Goal: Task Accomplishment & Management: Complete application form

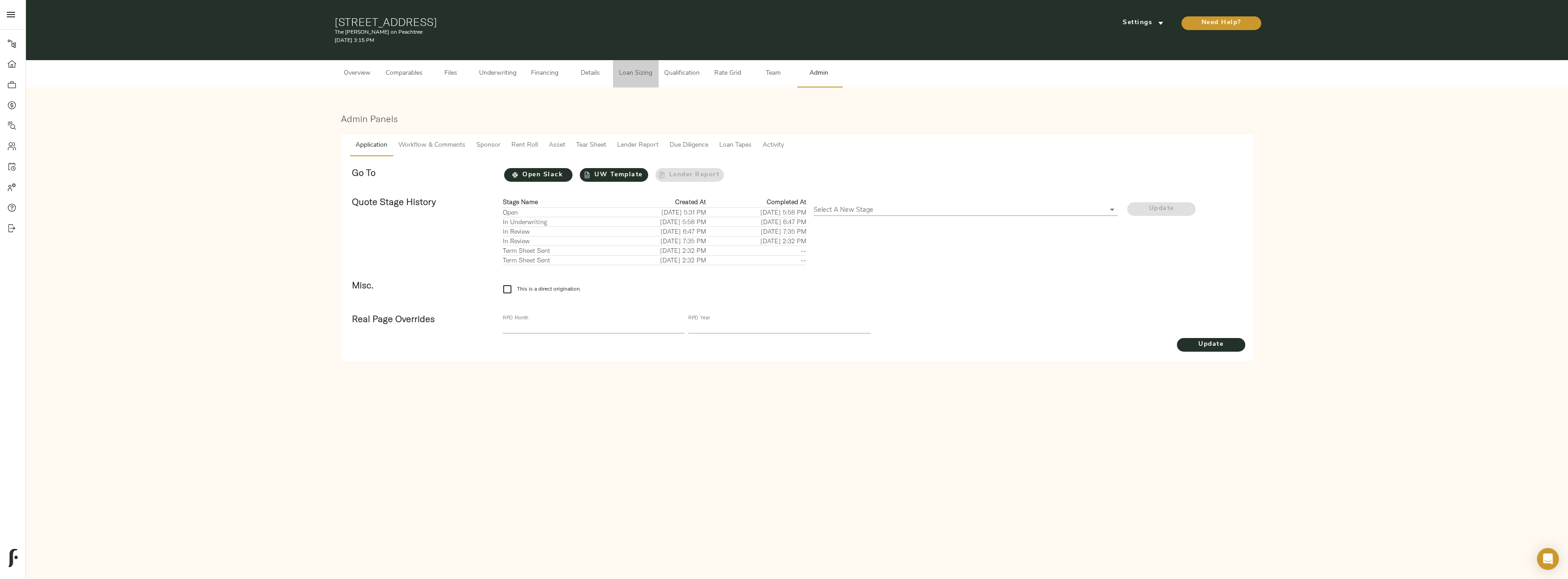
click at [631, 76] on span "Loan Sizing" at bounding box center [635, 74] width 35 height 12
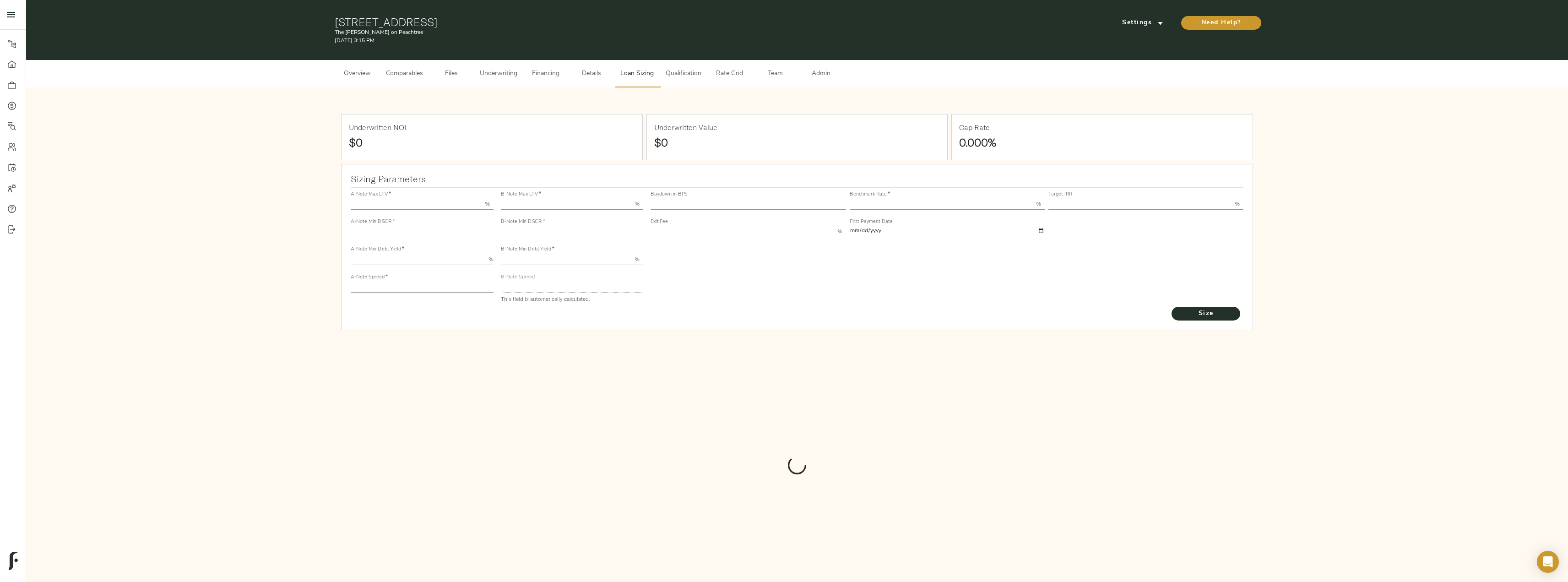
type input "55.000"
type input "1.4"
type input "10.00"
type input "220"
type input "80.000"
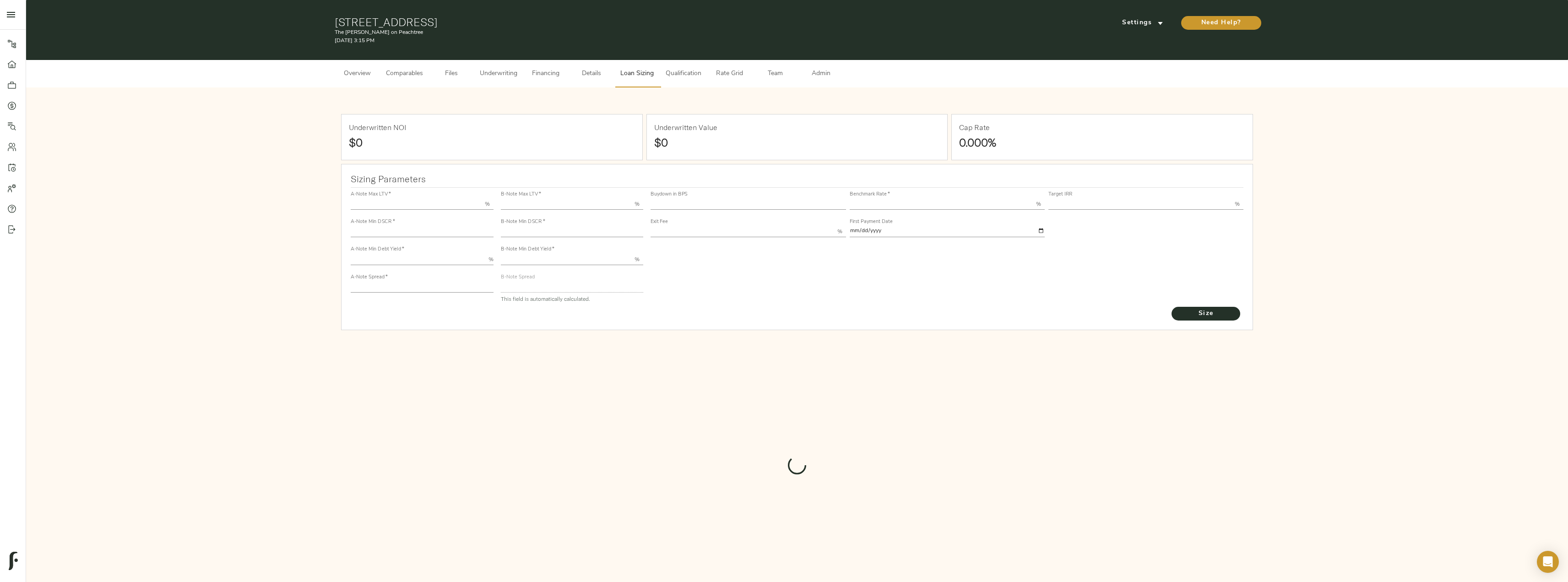
type input "1"
type input "2.00"
type input "552.4005030780833"
type input "53"
type input "3.68"
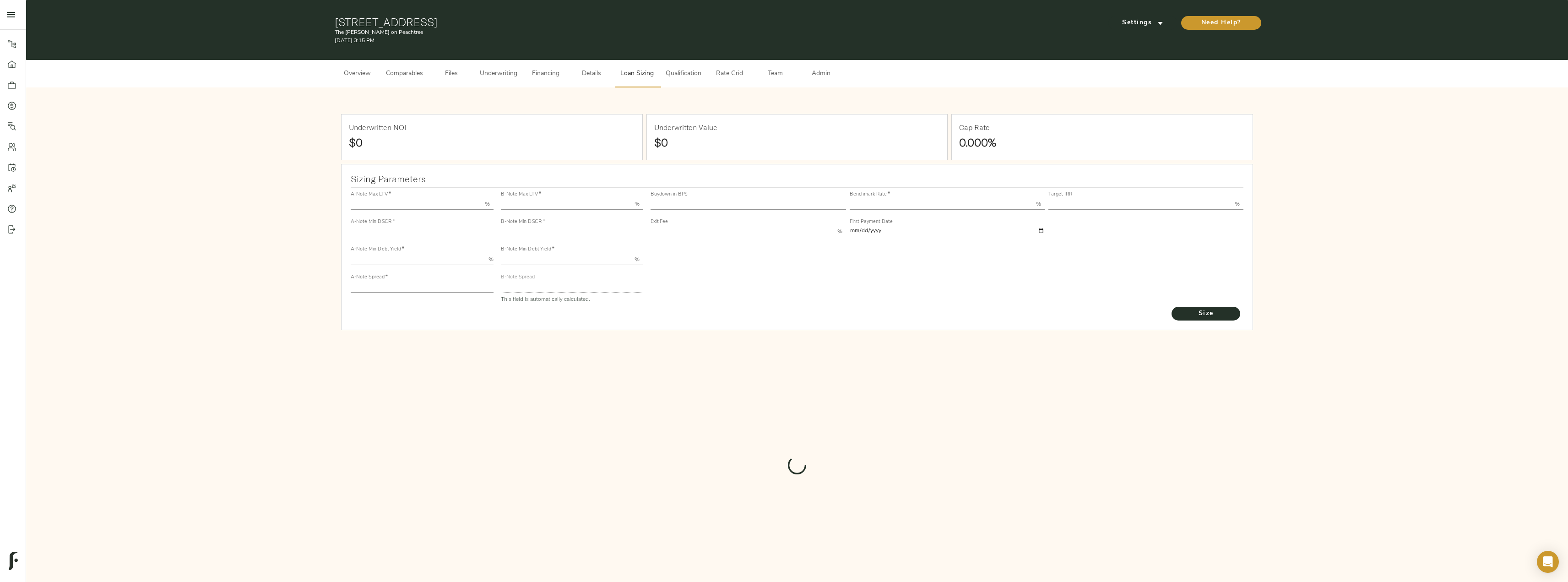
type input "13.00"
type input "1.00"
type input "[DATE]"
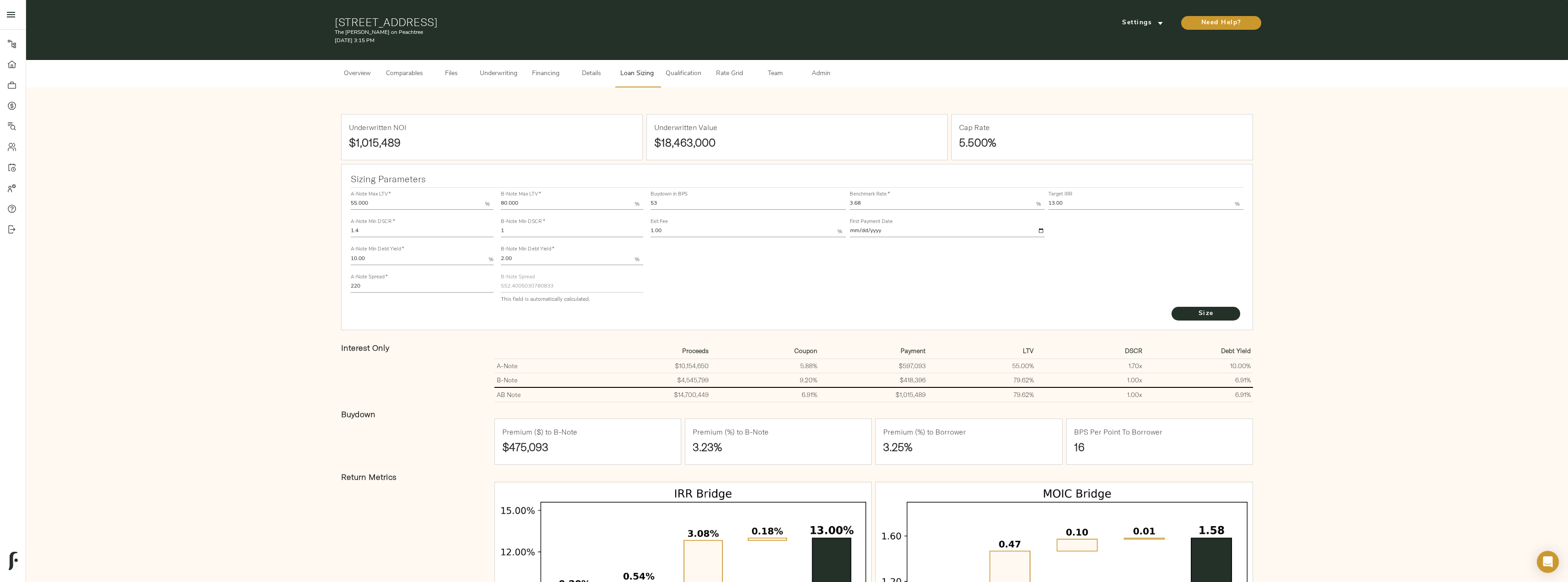
click at [498, 68] on button "Underwriting" at bounding box center [498, 73] width 48 height 28
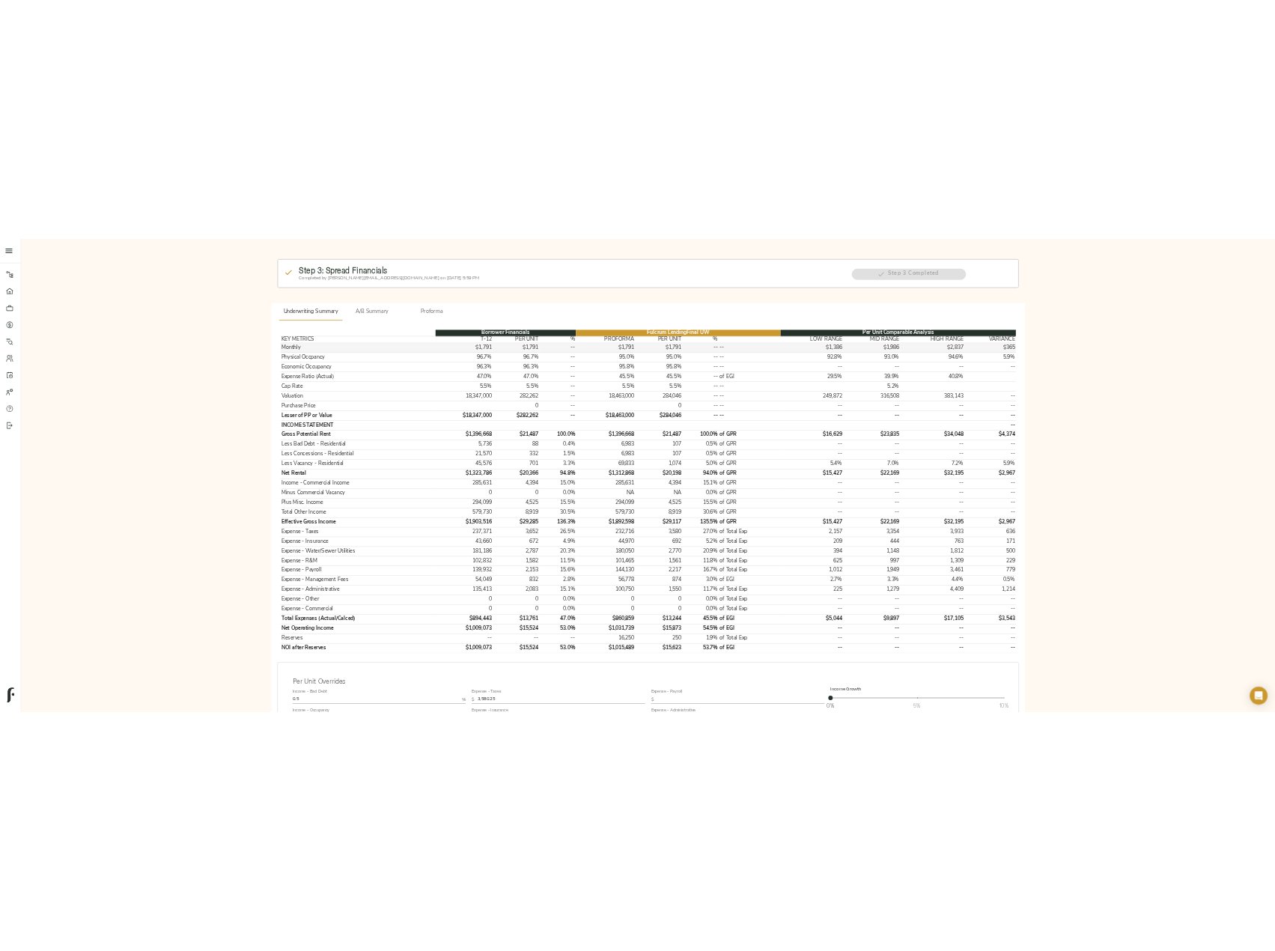
scroll to position [150, 0]
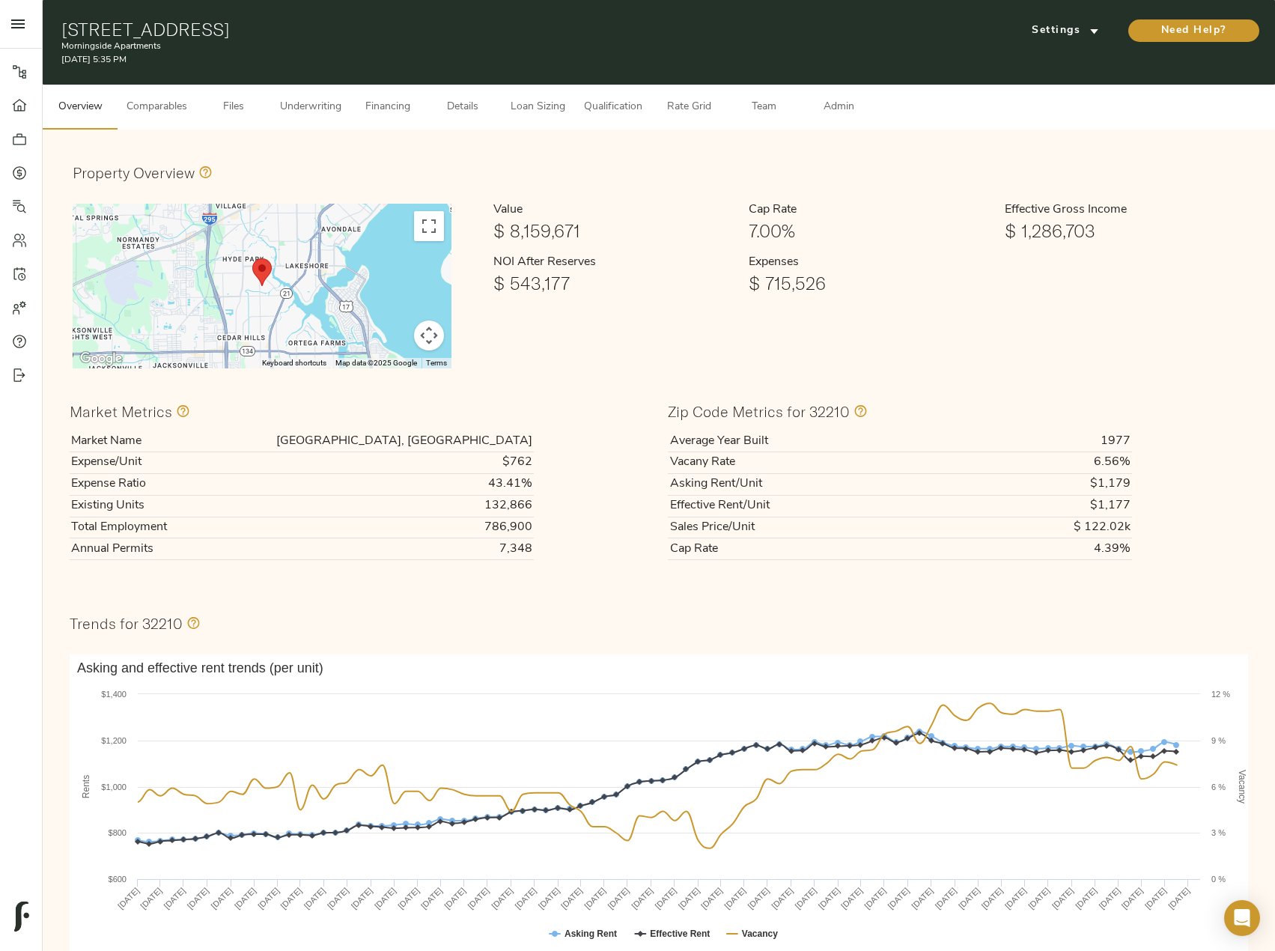
click at [144, 104] on span "Comparables" at bounding box center [157, 107] width 61 height 19
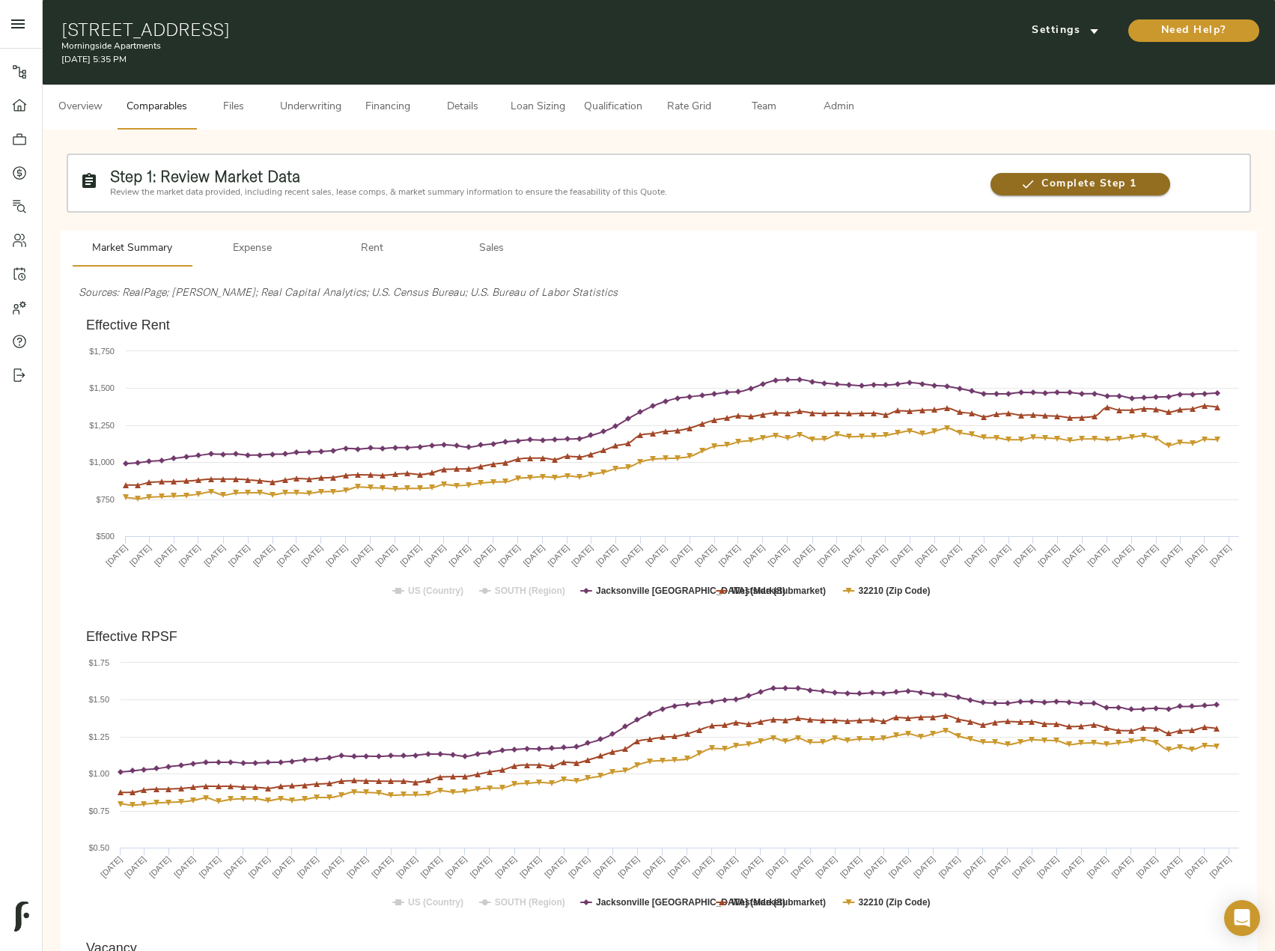
click at [1084, 186] on span "Complete Step 1" at bounding box center [1080, 184] width 179 height 19
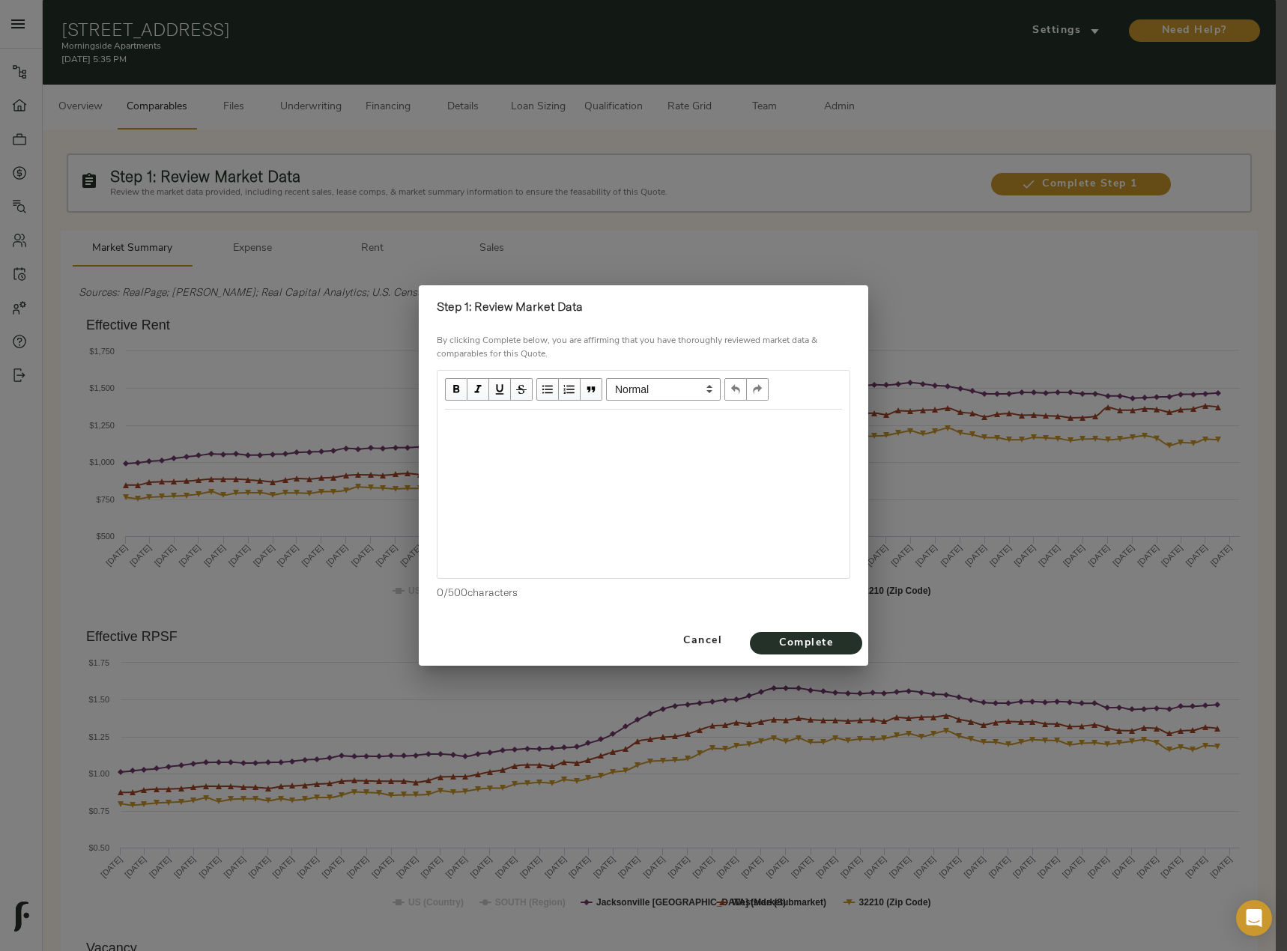
click at [601, 438] on div "Edit text" at bounding box center [643, 425] width 410 height 31
click at [565, 461] on div "Edit text" at bounding box center [643, 453] width 397 height 17
click at [591, 488] on div "Effective Rents Flat Since July 2024 6.6% Vacancy in the Submarket" at bounding box center [643, 494] width 412 height 168
click at [630, 453] on div "6.6% Vacancy in the Submarket" at bounding box center [643, 453] width 397 height 17
click at [526, 482] on div "$128," at bounding box center [643, 481] width 397 height 17
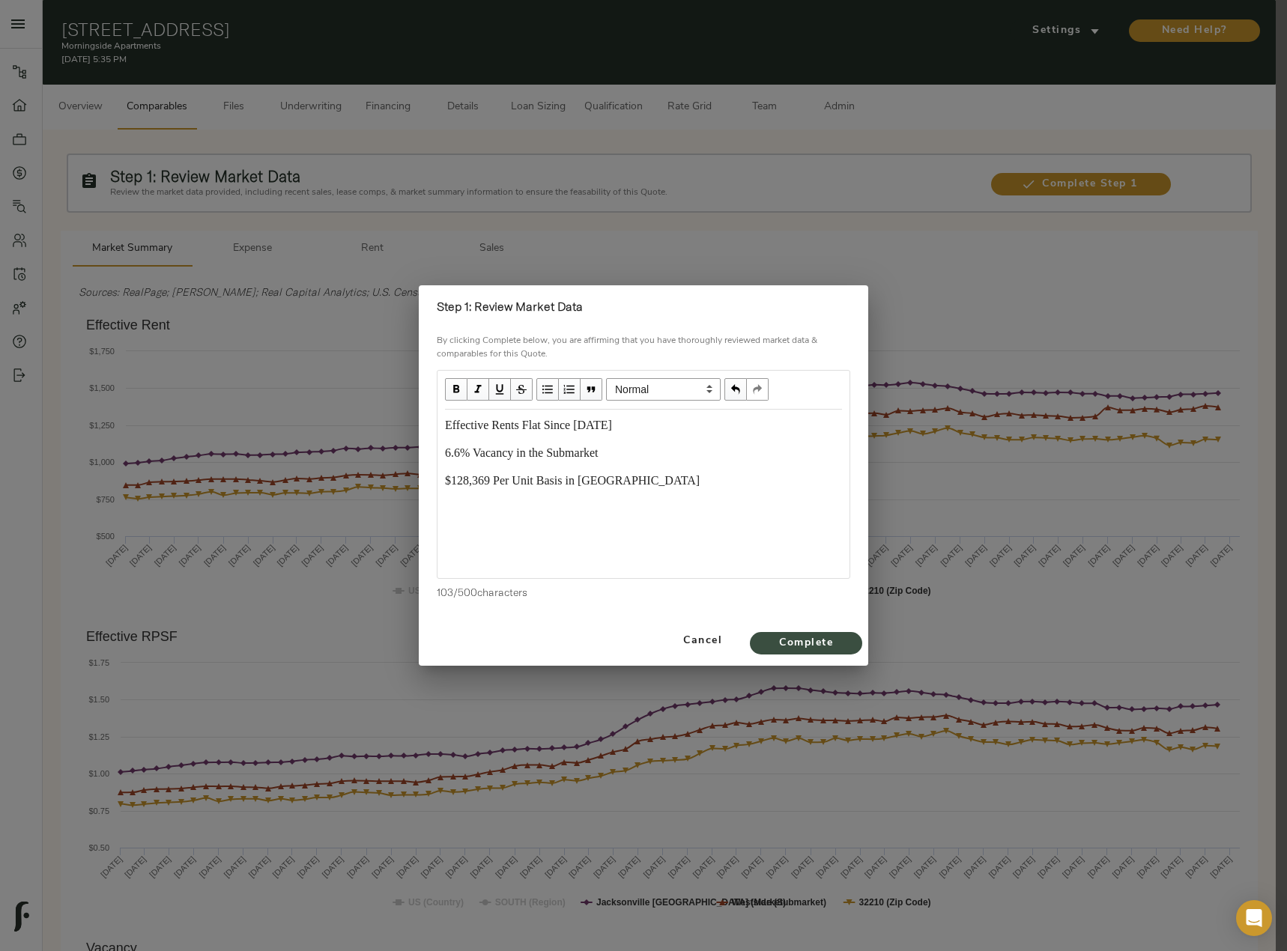
click at [827, 644] on span "Complete" at bounding box center [806, 643] width 82 height 19
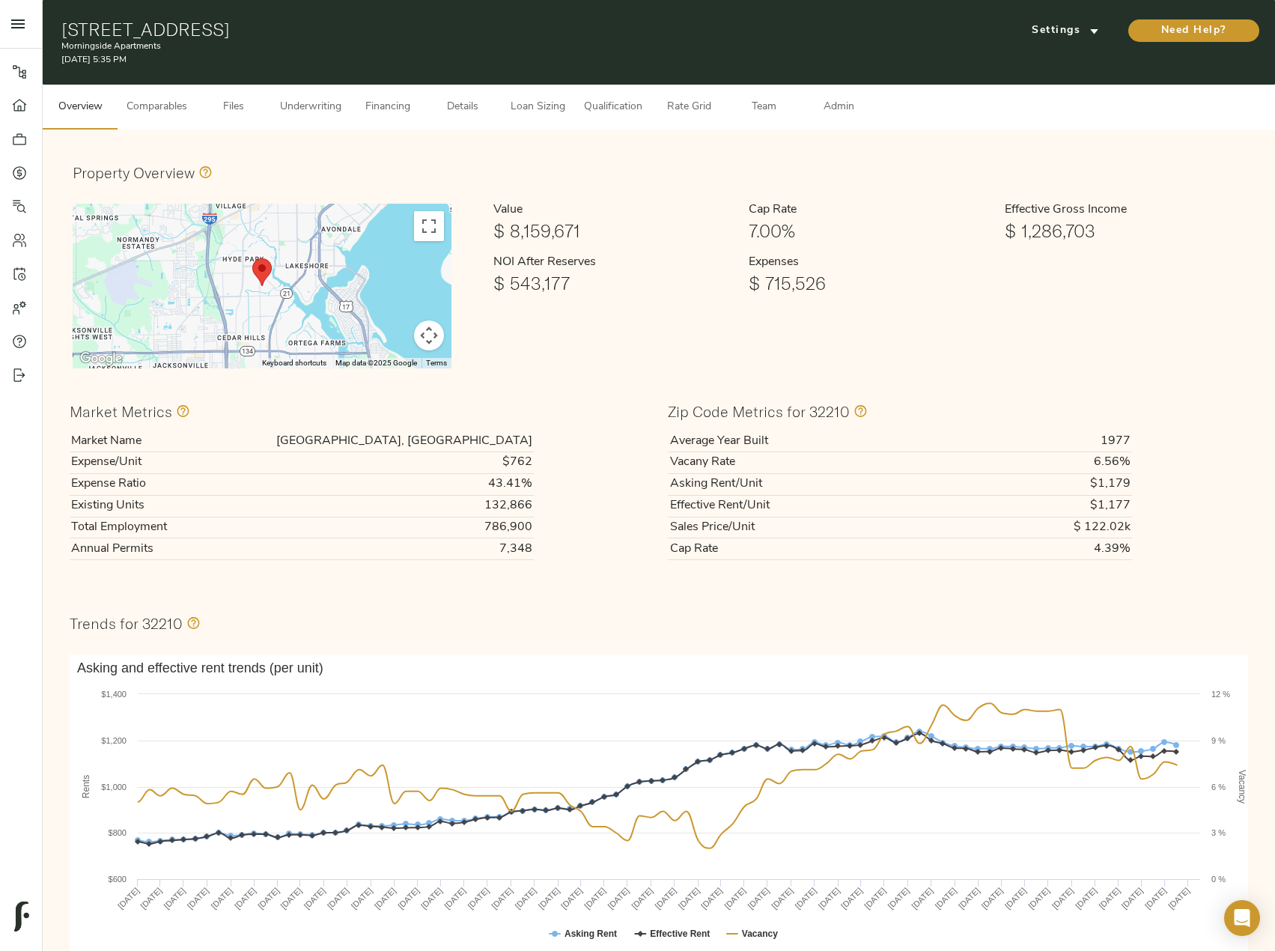
click at [187, 100] on span "Comparables" at bounding box center [157, 107] width 61 height 19
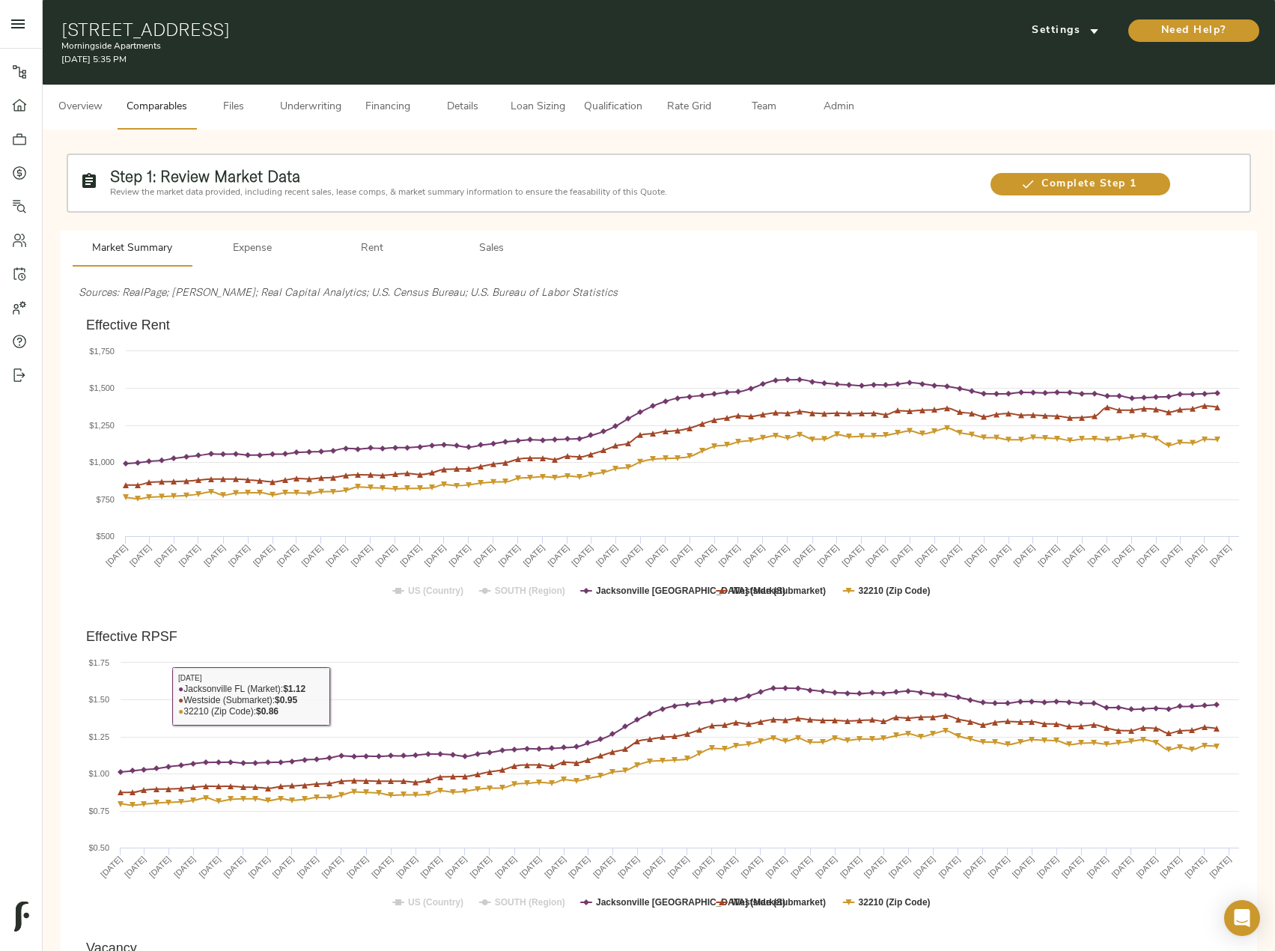
click at [171, 604] on rect "Effective Rent" at bounding box center [664, 462] width 1171 height 300
click at [229, 115] on span "Files" at bounding box center [233, 107] width 57 height 19
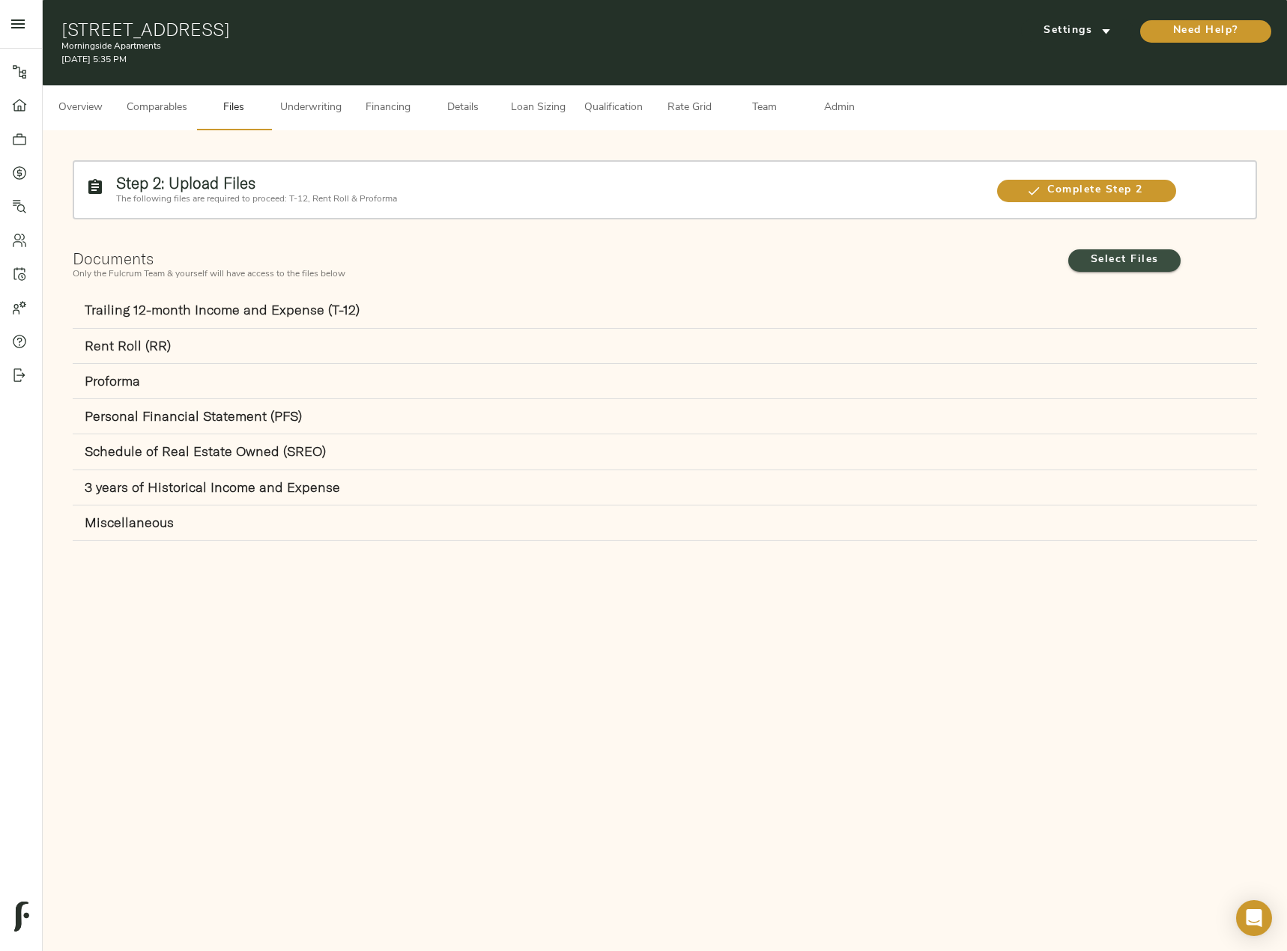
click at [1153, 267] on span "Select Files" at bounding box center [1124, 260] width 82 height 19
click at [0, 0] on input "Select Files" at bounding box center [0, 0] width 0 height 0
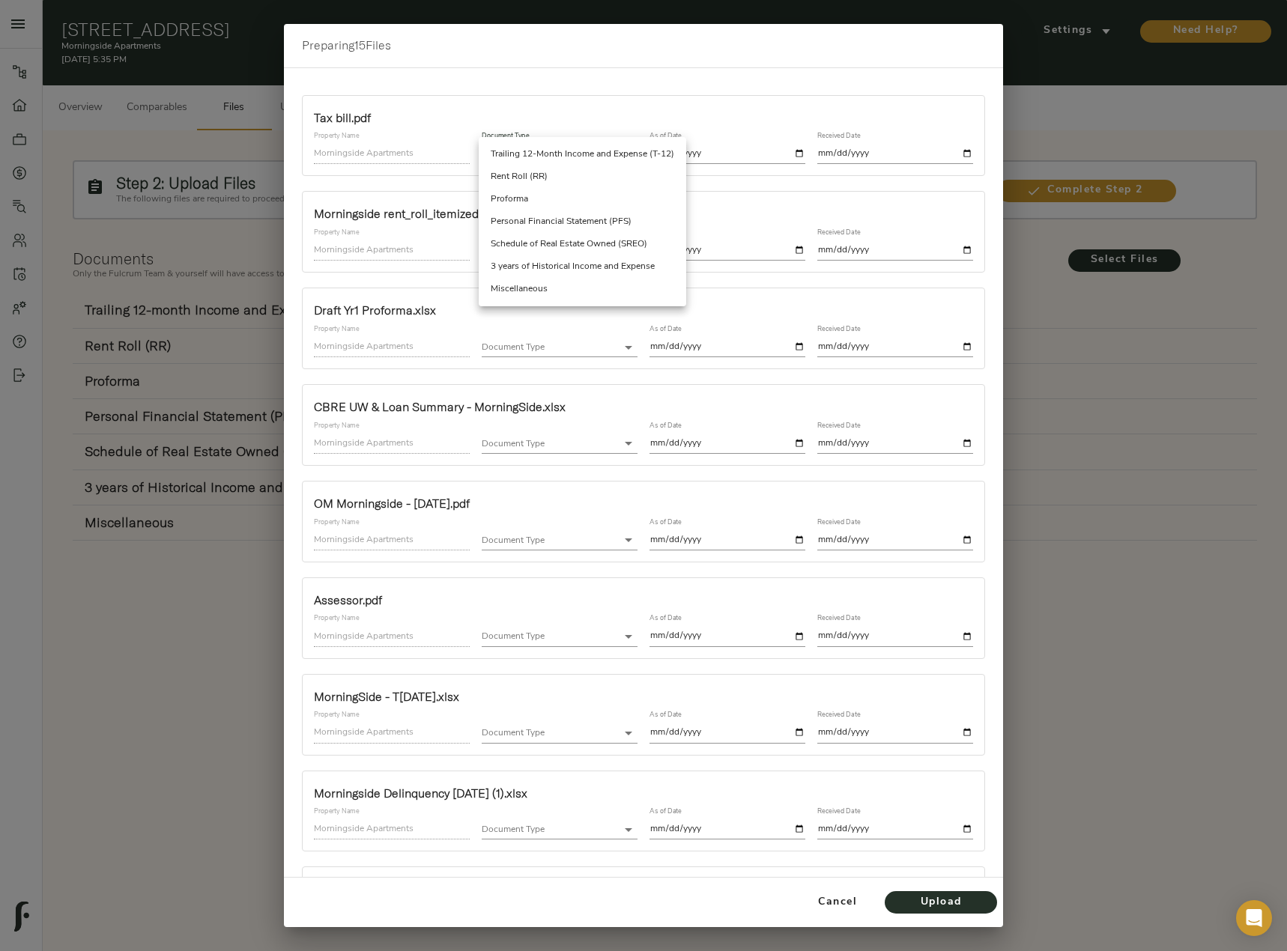
click at [535, 154] on body "Morningside Apartments - 2401 Jammes Rd, Jacksonville, FL 32210 Pipeline Dashbo…" at bounding box center [643, 492] width 1287 height 985
click at [547, 300] on ul "Trailing 12-Month Income and Expense (T-12) Rent Roll (RR) Proforma Personal Fi…" at bounding box center [582, 221] width 207 height 169
click at [552, 295] on li "Miscellaneous" at bounding box center [582, 289] width 207 height 22
type input "miscellaneous"
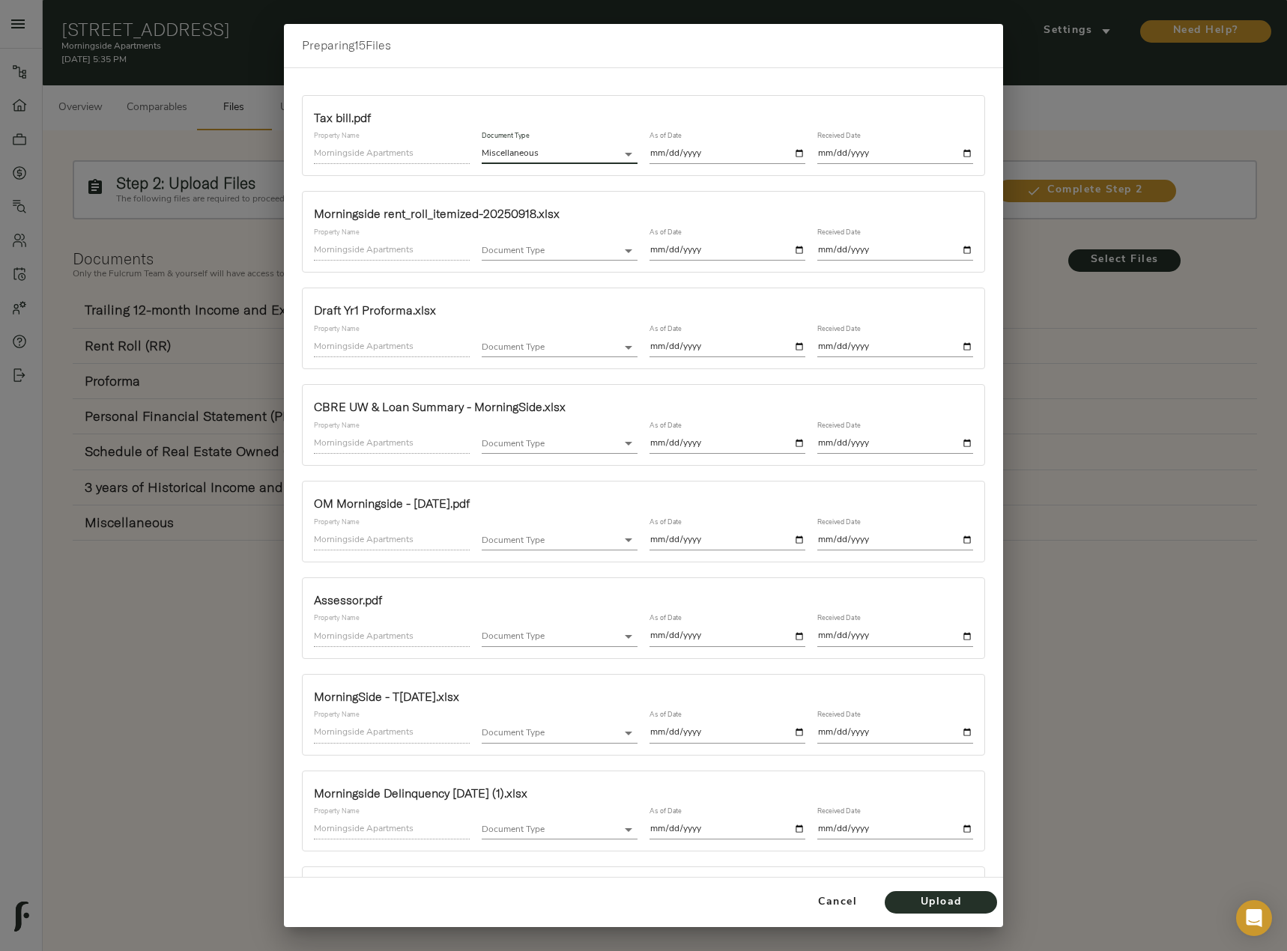
click at [791, 150] on input "date" at bounding box center [727, 154] width 156 height 20
type input "2025-10-01"
click at [953, 150] on input "date" at bounding box center [895, 154] width 156 height 20
type input "2025-10-01"
click at [513, 252] on body "Morningside Apartments - 2401 Jammes Rd, Jacksonville, FL 32210 Pipeline Dashbo…" at bounding box center [643, 492] width 1287 height 985
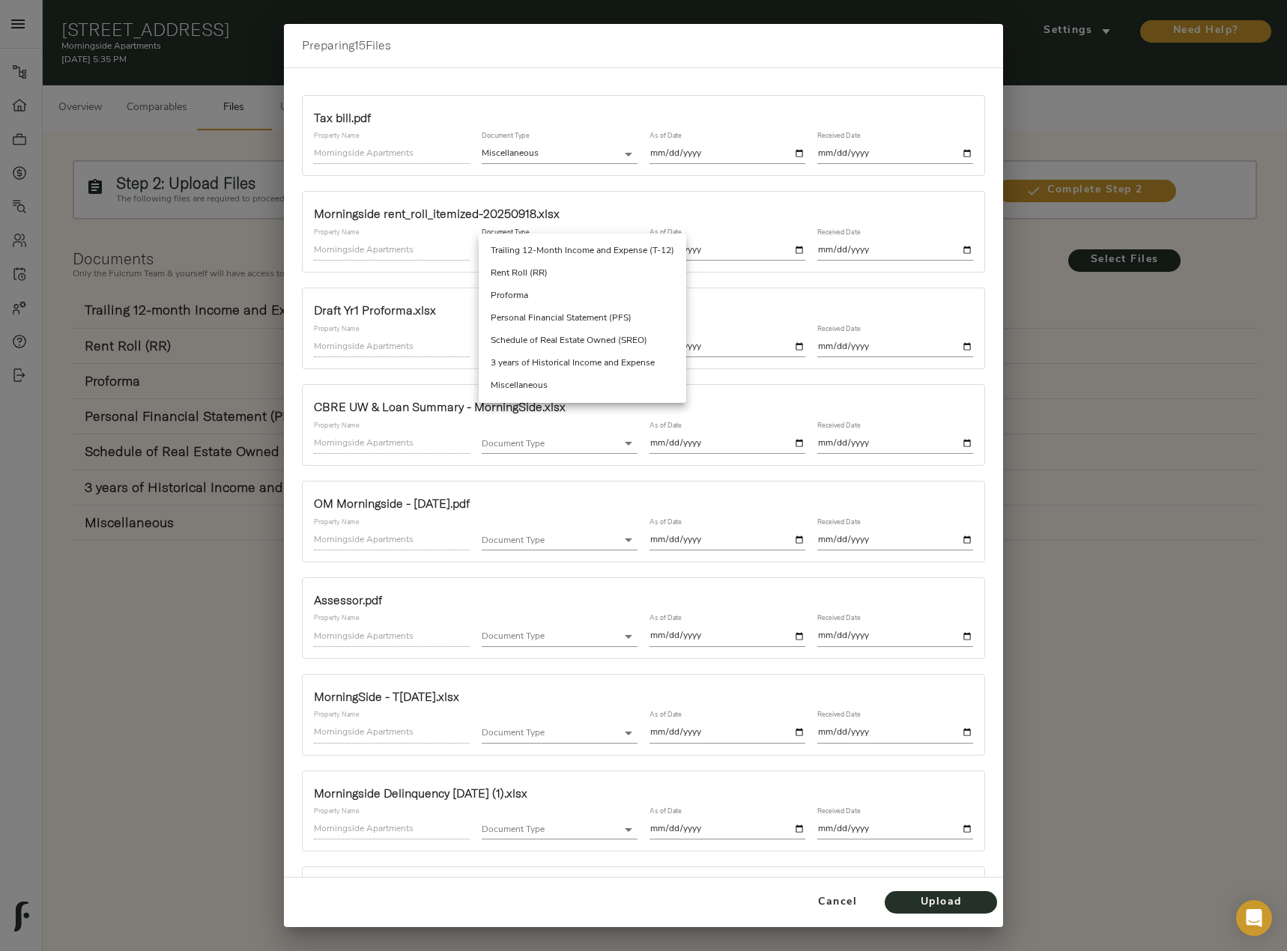
click at [553, 282] on li "Rent Roll (RR)" at bounding box center [582, 273] width 207 height 22
type input "rent_roll"
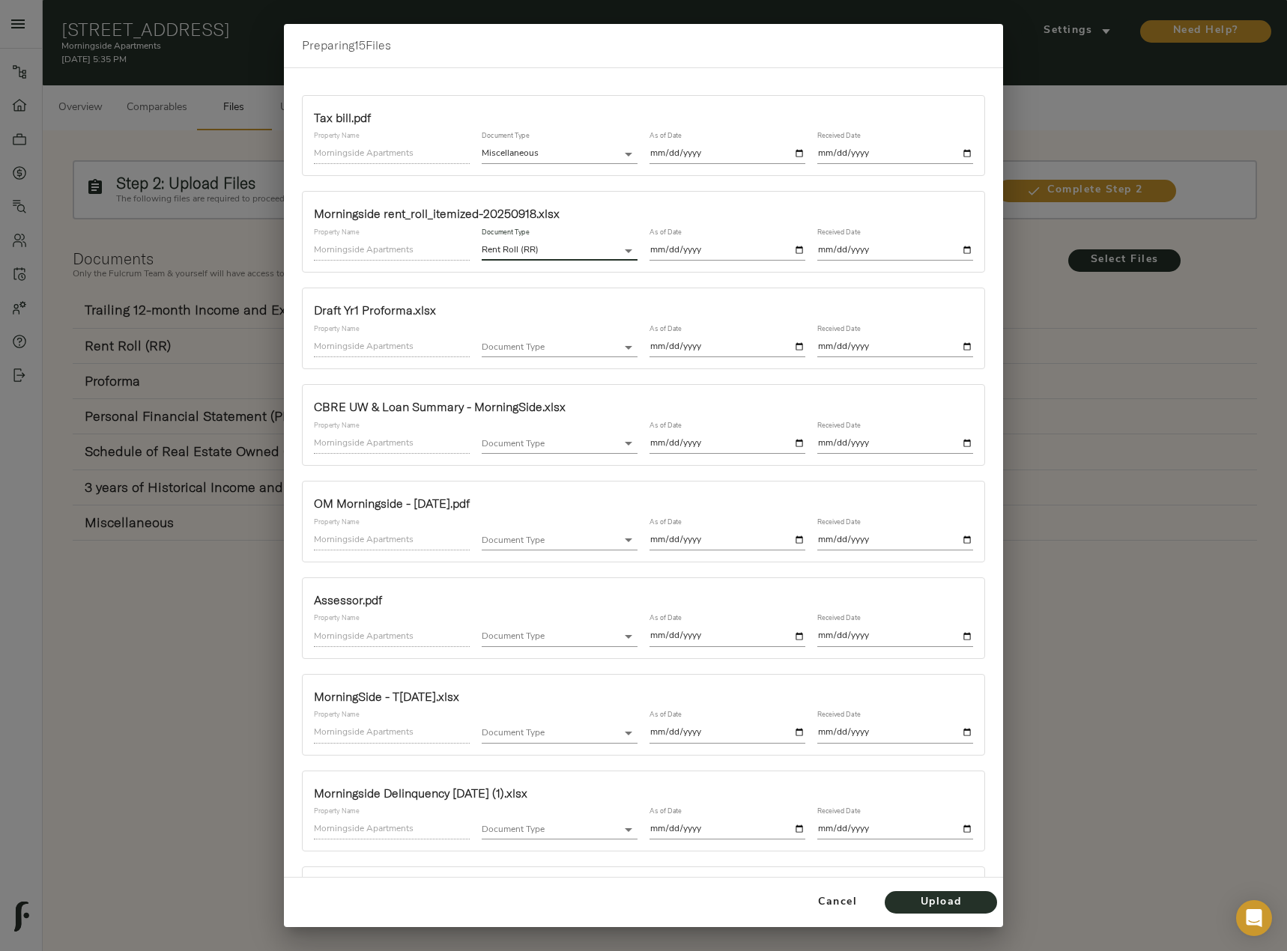
click at [752, 253] on input "date" at bounding box center [727, 250] width 156 height 20
click at [792, 253] on input "date" at bounding box center [727, 250] width 156 height 20
type input "2025-09-18"
click at [959, 254] on input "date" at bounding box center [895, 250] width 156 height 20
type input "2025-10-01"
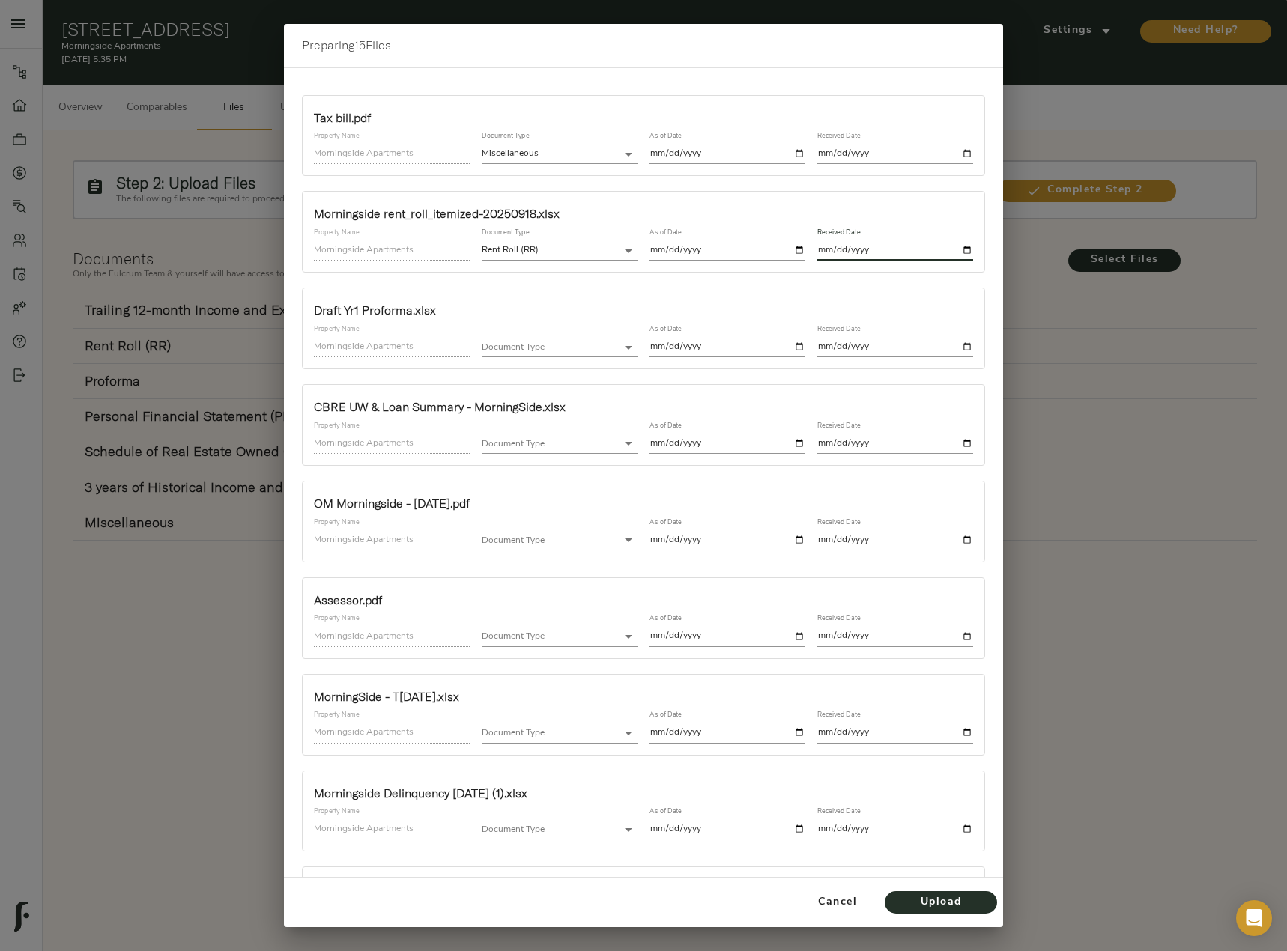
click at [509, 348] on body "Morningside Apartments - 2401 Jammes Rd, Jacksonville, FL 32210 Pipeline Dashbo…" at bounding box center [643, 492] width 1287 height 985
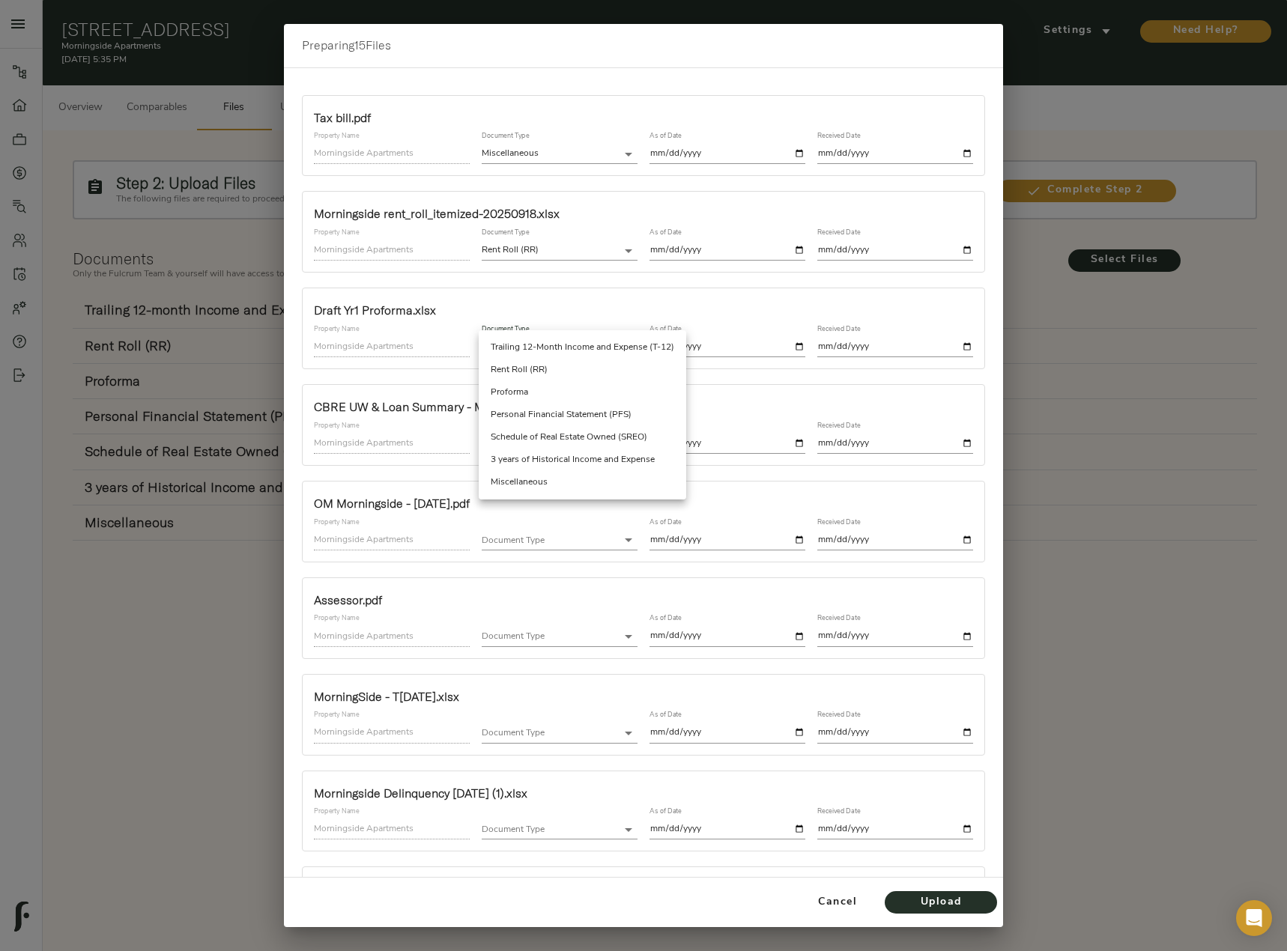
click at [548, 386] on li "Proforma" at bounding box center [582, 392] width 207 height 22
type input "proforma"
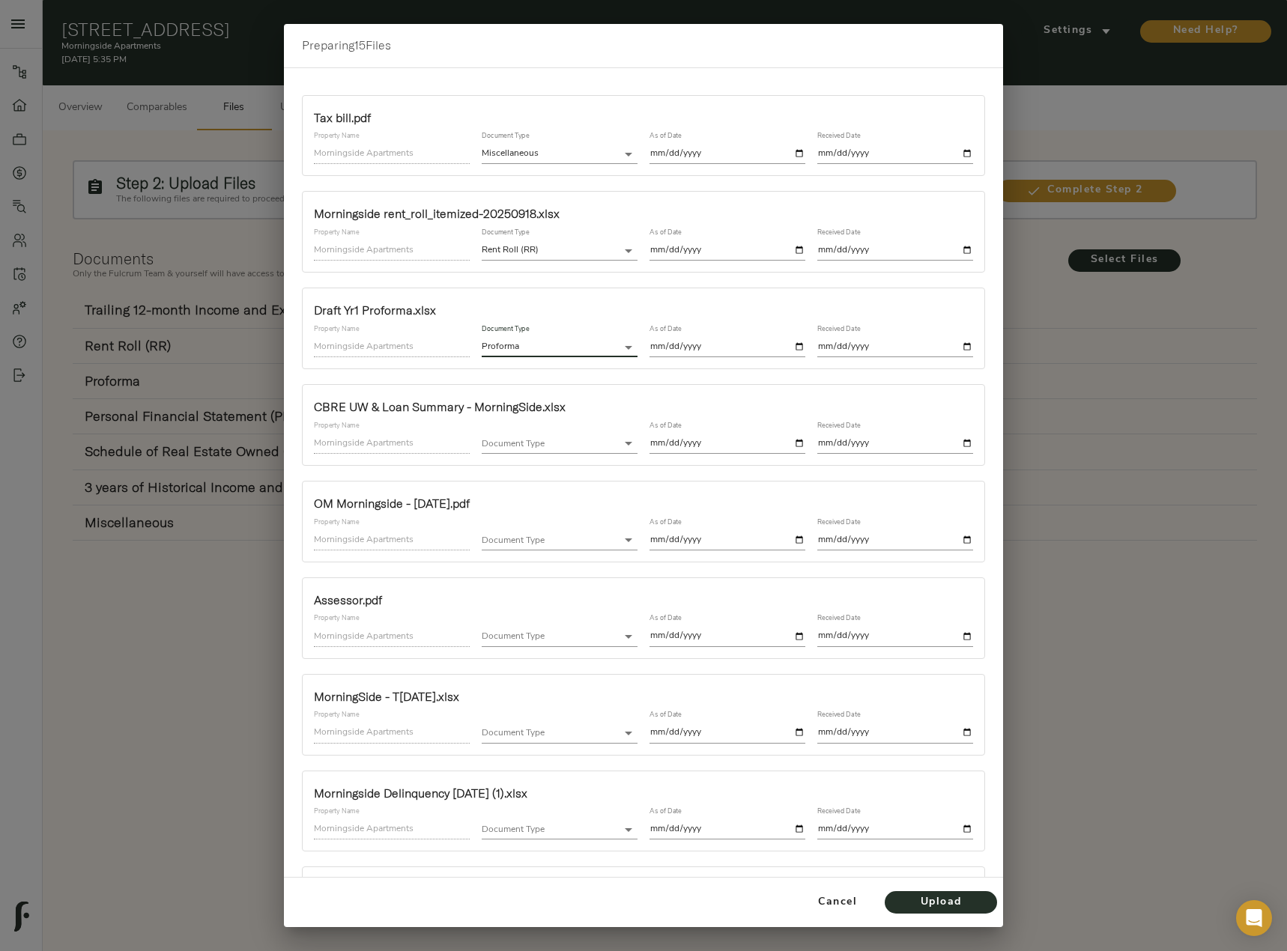
click at [789, 344] on input "date" at bounding box center [727, 347] width 156 height 20
type input "2025-10-01"
click at [954, 341] on input "date" at bounding box center [895, 347] width 156 height 20
type input "2025-10-01"
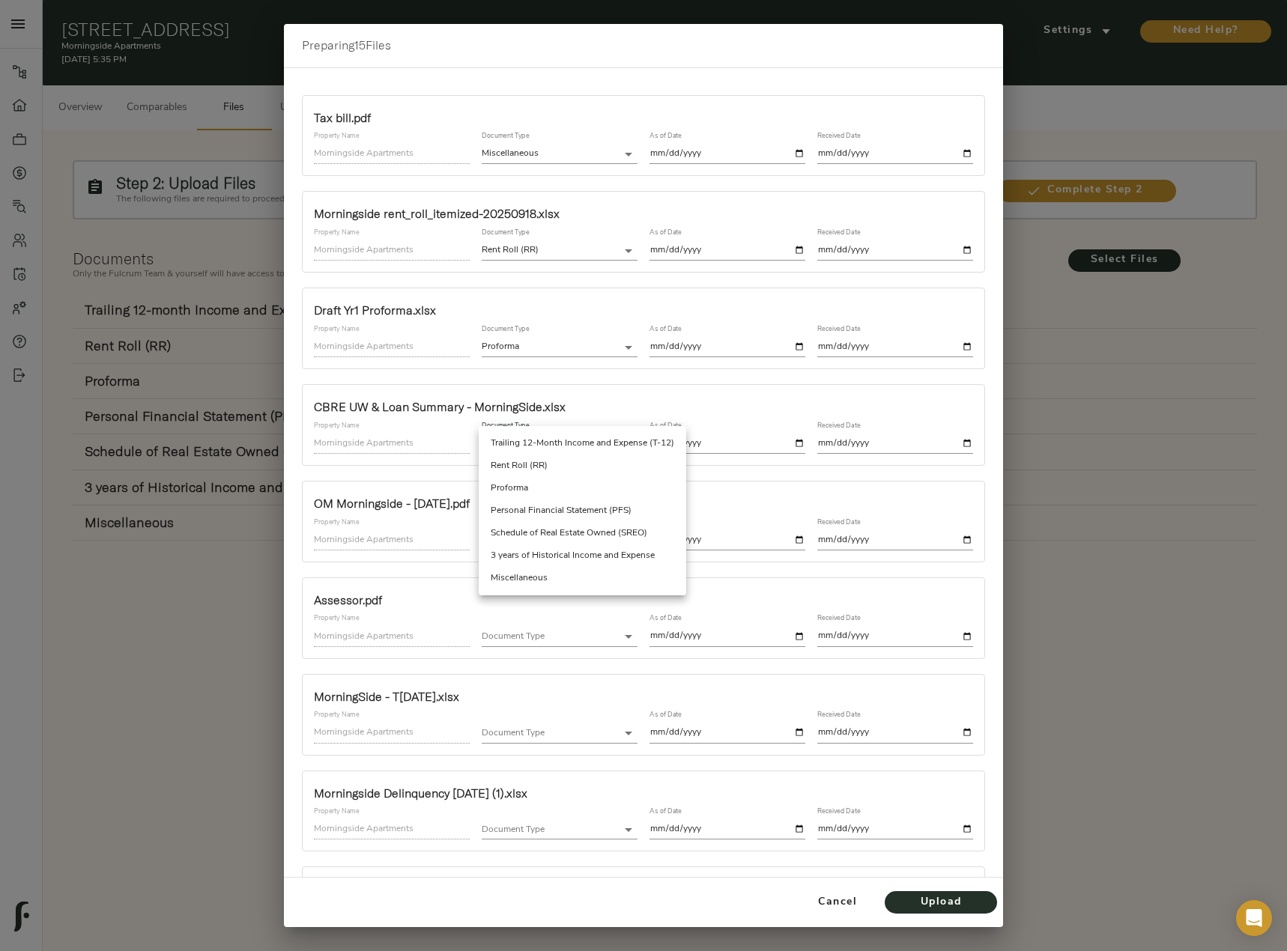
click at [520, 442] on body "Morningside Apartments - 2401 Jammes Rd, Jacksonville, FL 32210 Pipeline Dashbo…" at bounding box center [643, 492] width 1287 height 985
click at [549, 577] on li "Miscellaneous" at bounding box center [582, 578] width 207 height 22
type input "miscellaneous"
click at [791, 446] on input "date" at bounding box center [727, 444] width 156 height 20
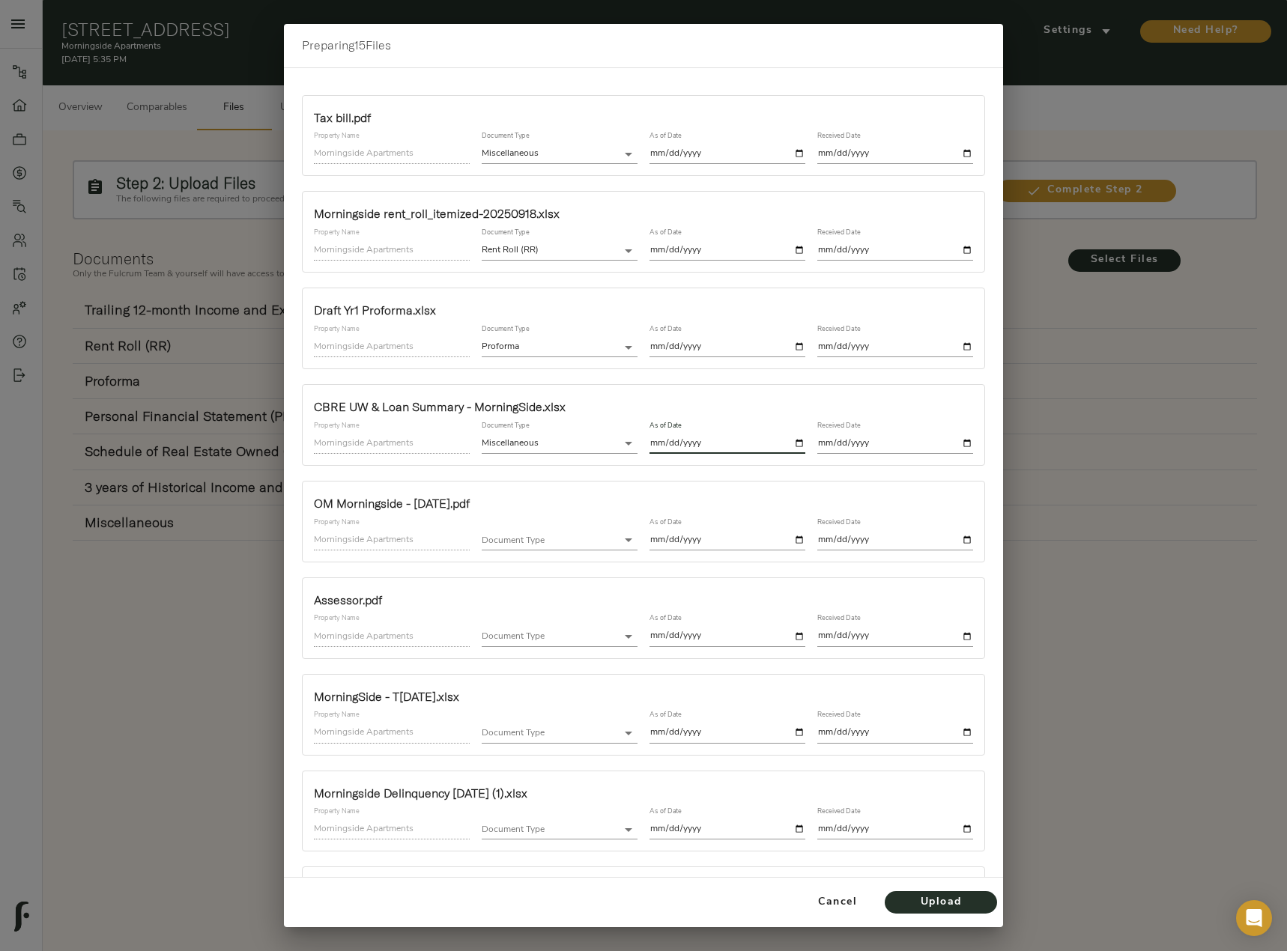
type input "2025-10-01"
click at [955, 440] on input "date" at bounding box center [895, 444] width 156 height 20
type input "2025-10-01"
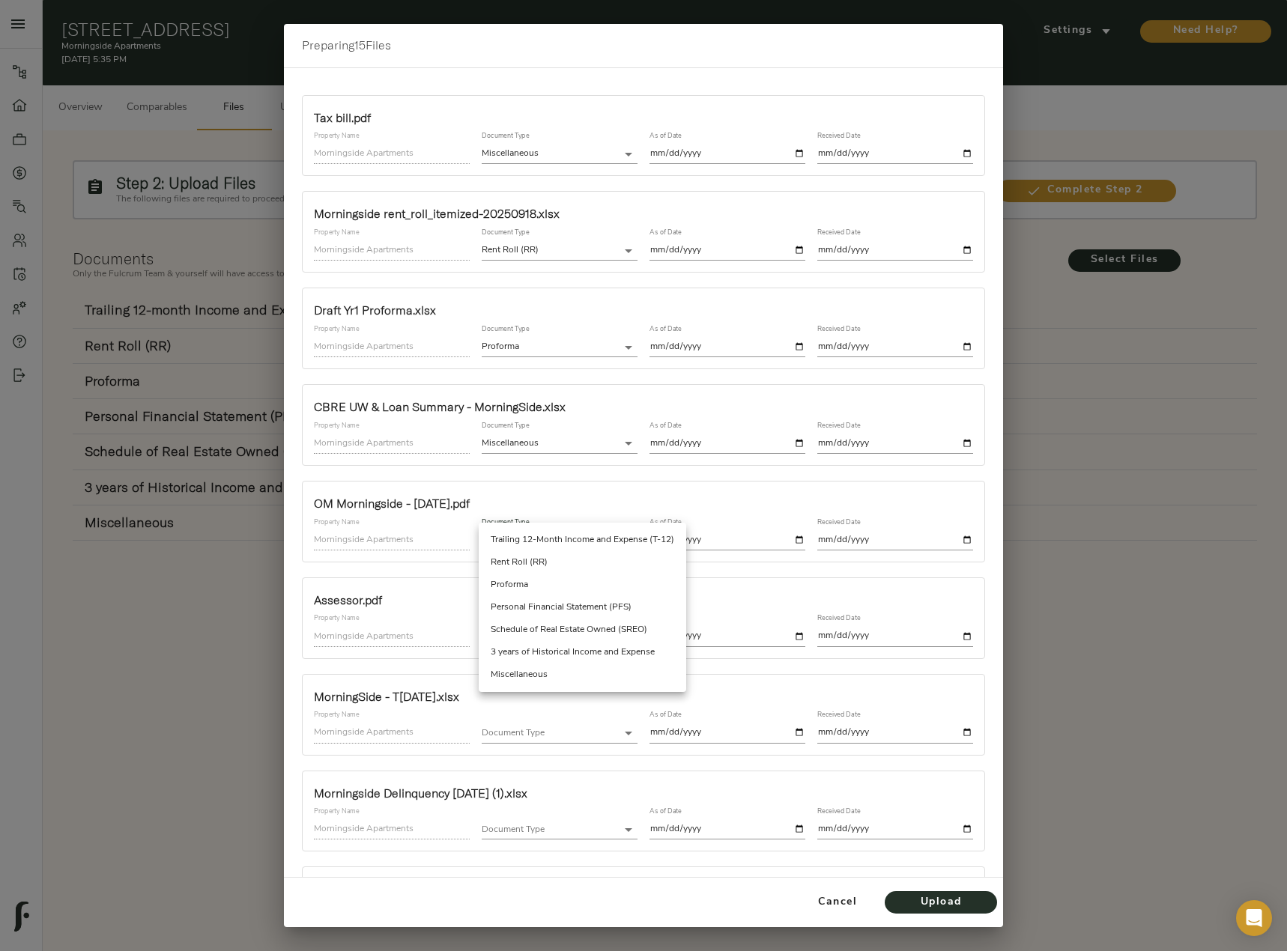
click at [556, 540] on body "Morningside Apartments - 2401 Jammes Rd, Jacksonville, FL 32210 Pipeline Dashbo…" at bounding box center [643, 492] width 1287 height 985
click at [555, 671] on li "Miscellaneous" at bounding box center [582, 674] width 207 height 22
type input "miscellaneous"
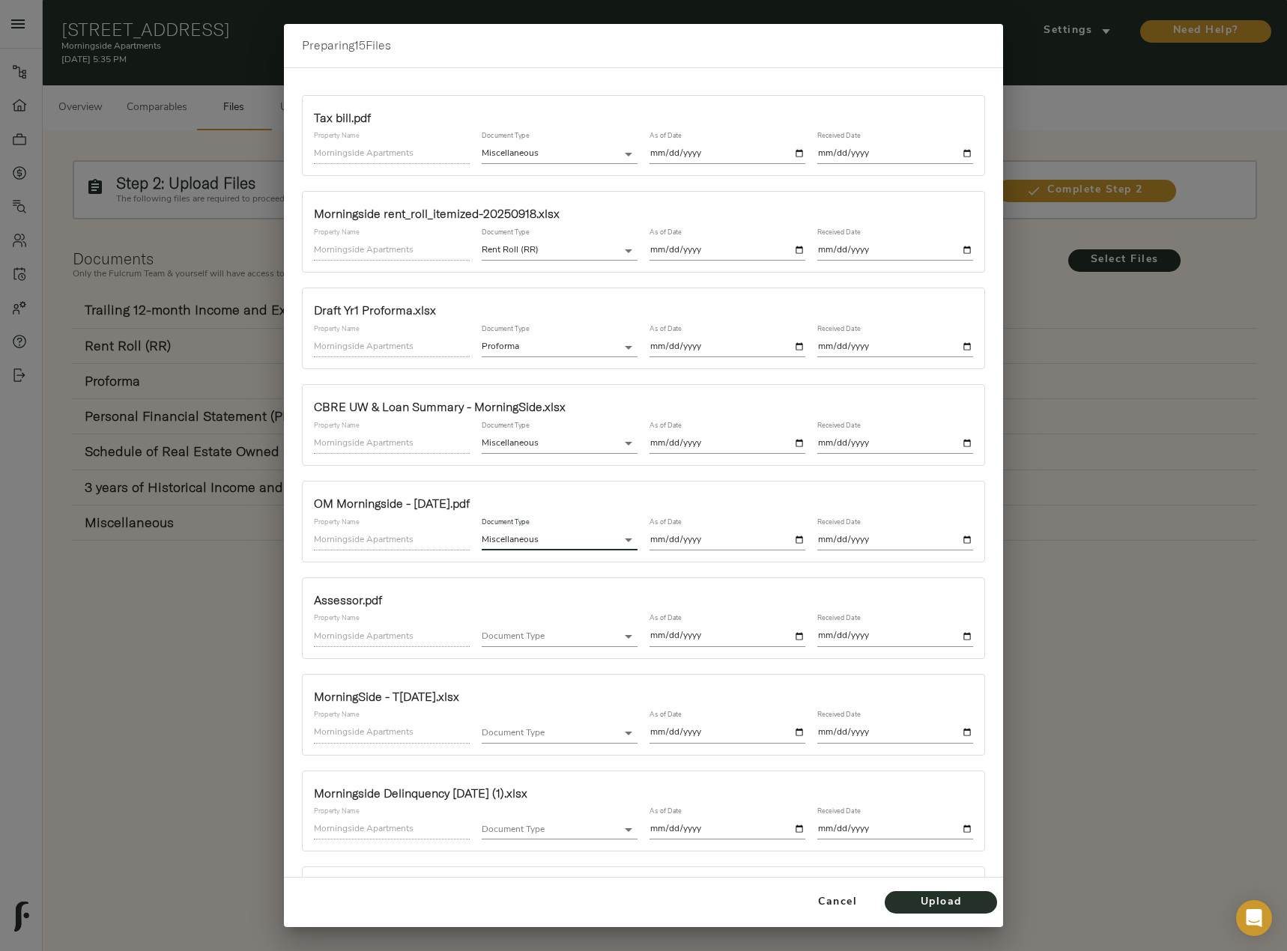
click at [796, 533] on input "date" at bounding box center [727, 540] width 156 height 20
type input "2025-10-01"
click at [954, 538] on input "date" at bounding box center [895, 540] width 156 height 20
type input "2025-10-01"
click at [542, 632] on body "Morningside Apartments - 2401 Jammes Rd, Jacksonville, FL 32210 Pipeline Dashbo…" at bounding box center [643, 492] width 1287 height 985
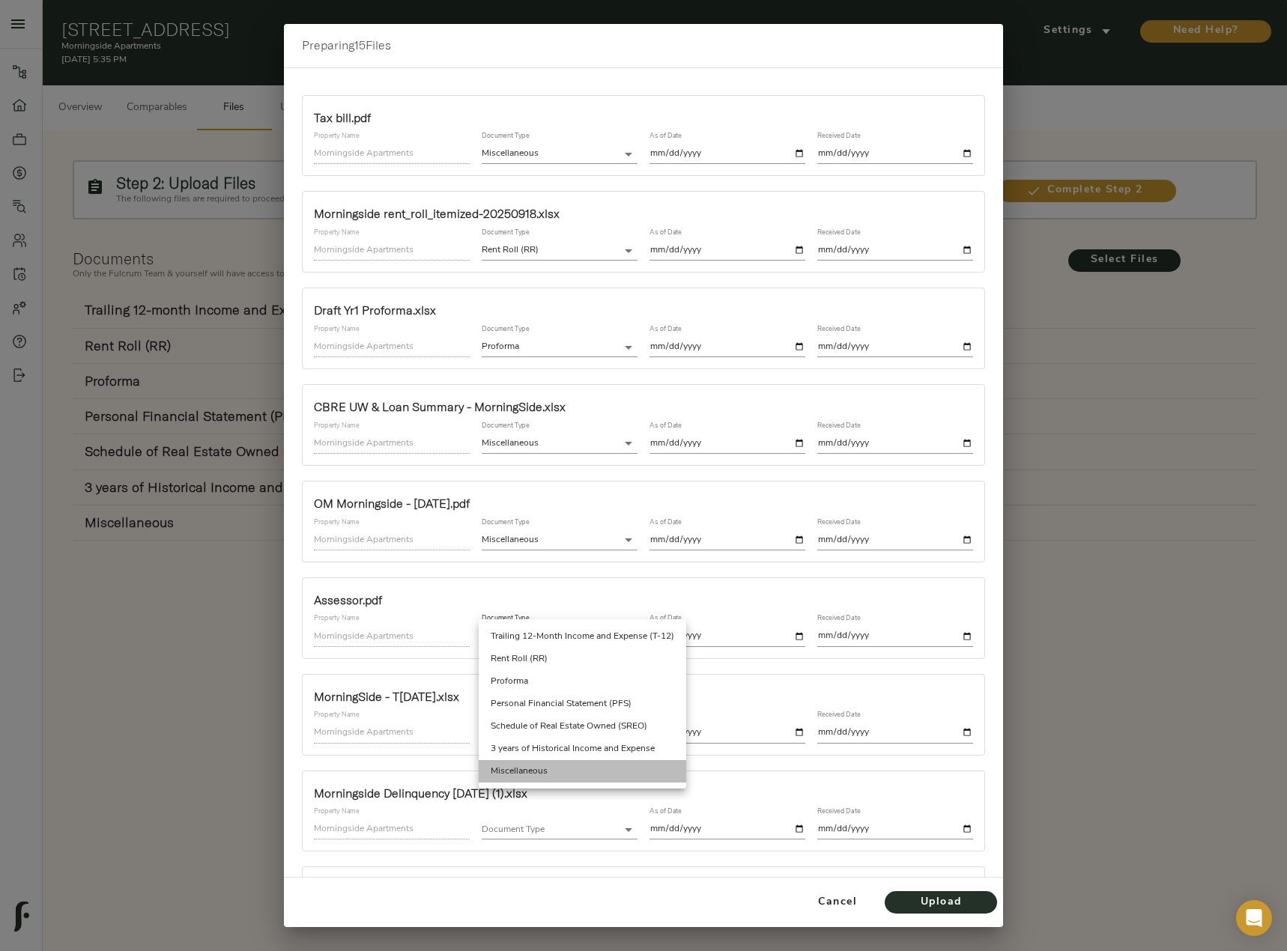
drag, startPoint x: 532, startPoint y: 766, endPoint x: 563, endPoint y: 743, distance: 38.5
click at [532, 767] on li "Miscellaneous" at bounding box center [582, 771] width 207 height 22
type input "miscellaneous"
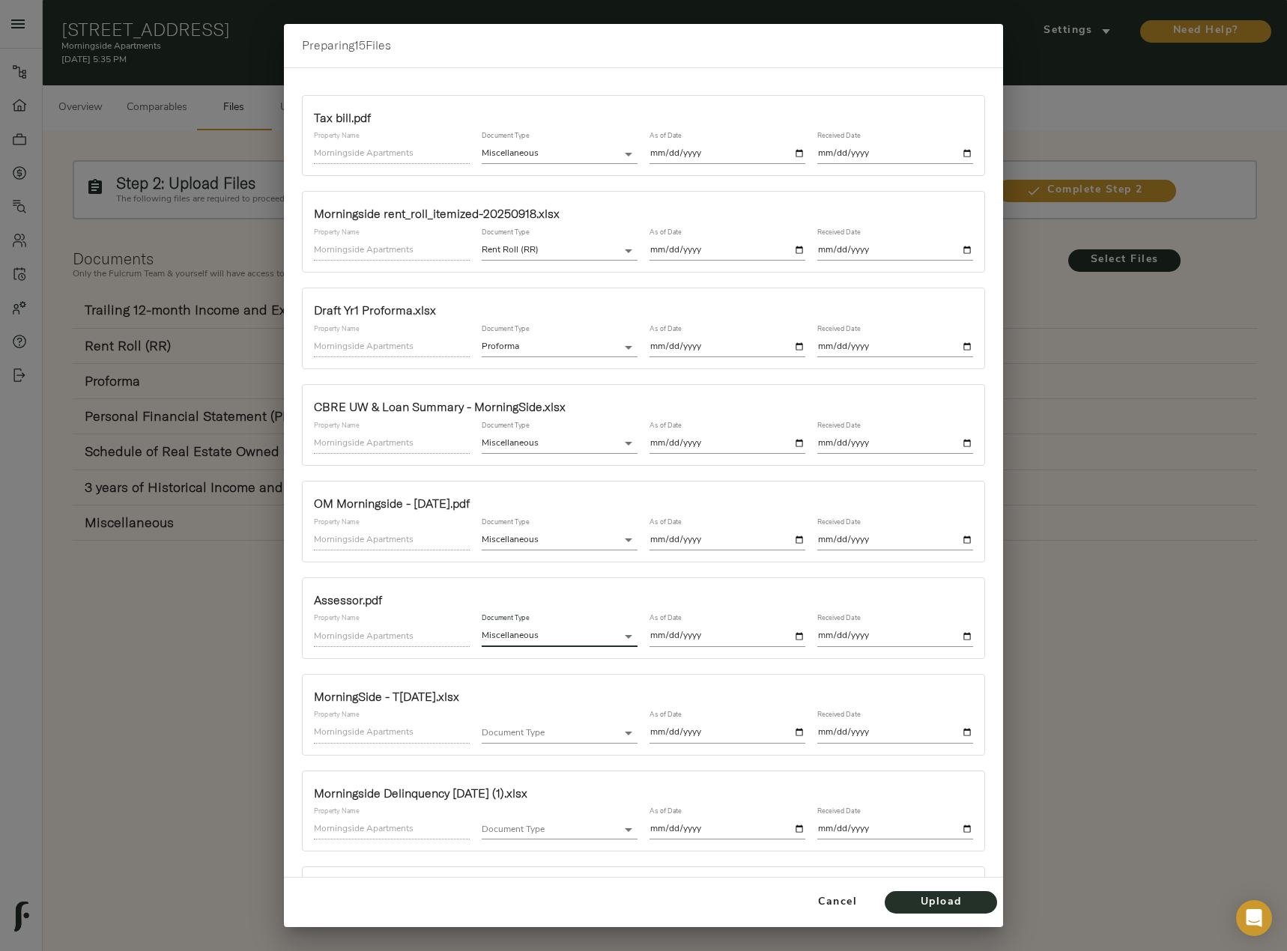
click at [794, 637] on input "date" at bounding box center [727, 636] width 156 height 20
type input "2025-10-01"
click at [961, 637] on input "date" at bounding box center [895, 636] width 156 height 20
type input "2025-10-01"
click at [613, 730] on body "Morningside Apartments - 2401 Jammes Rd, Jacksonville, FL 32210 Pipeline Dashbo…" at bounding box center [643, 492] width 1287 height 985
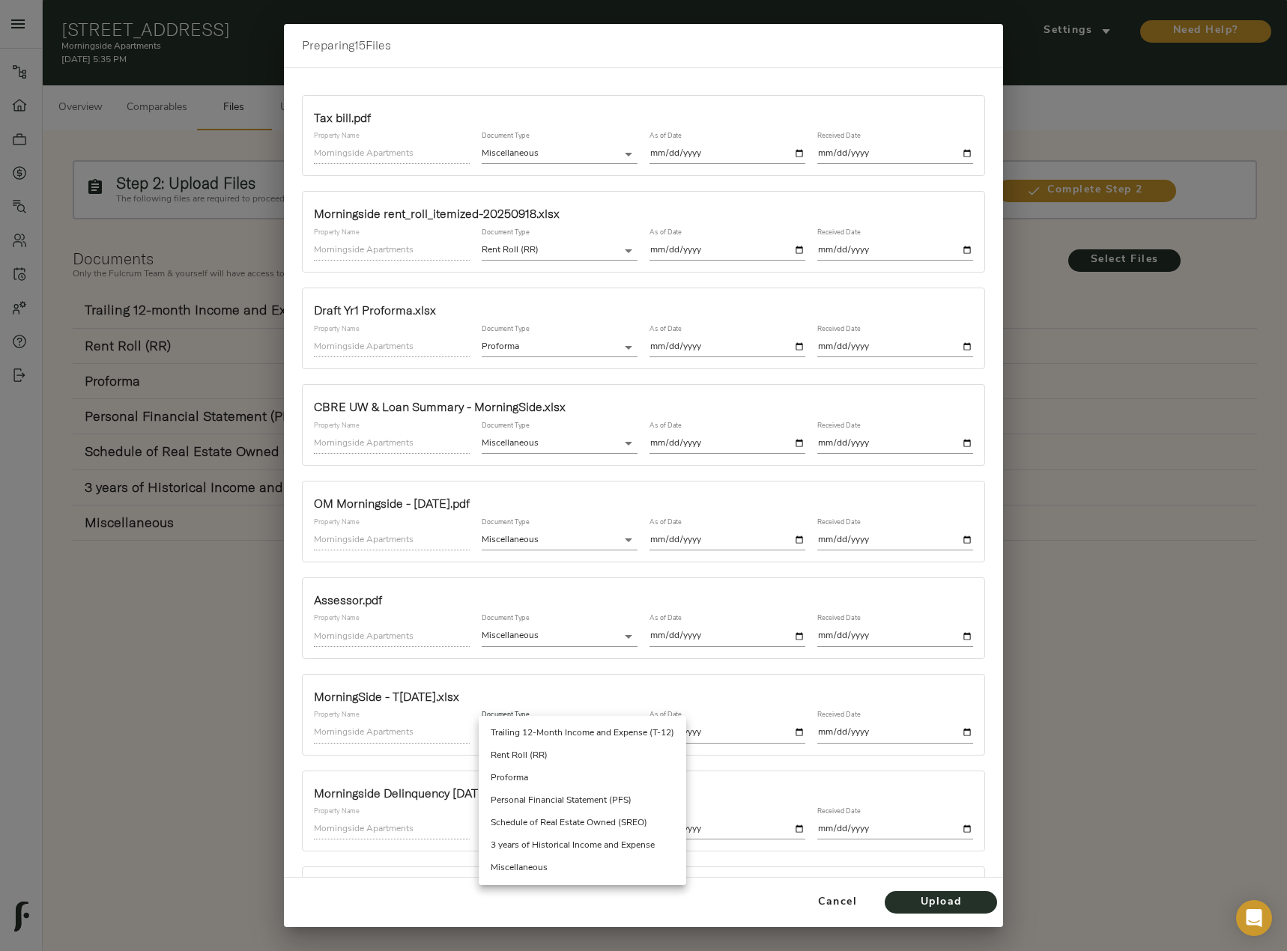
click at [613, 730] on li "Trailing 12-Month Income and Expense (T-12)" at bounding box center [582, 733] width 207 height 22
type input "trailing_twelve"
click at [794, 732] on input "date" at bounding box center [727, 733] width 156 height 20
click at [792, 735] on input "2025-08-31" at bounding box center [727, 733] width 156 height 20
type input "2025-07-31"
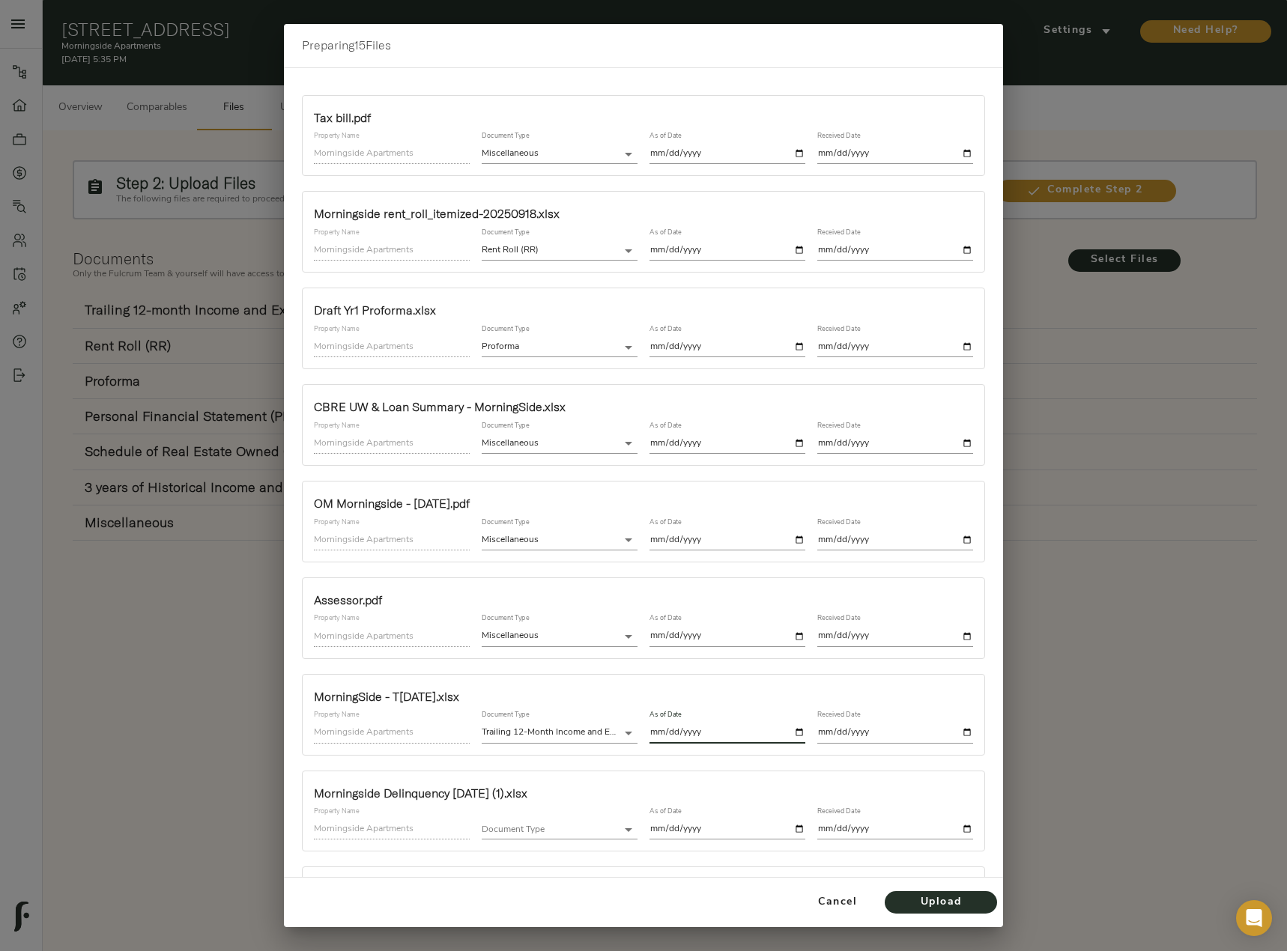
click at [959, 731] on input "date" at bounding box center [895, 733] width 156 height 20
type input "2025-10-01"
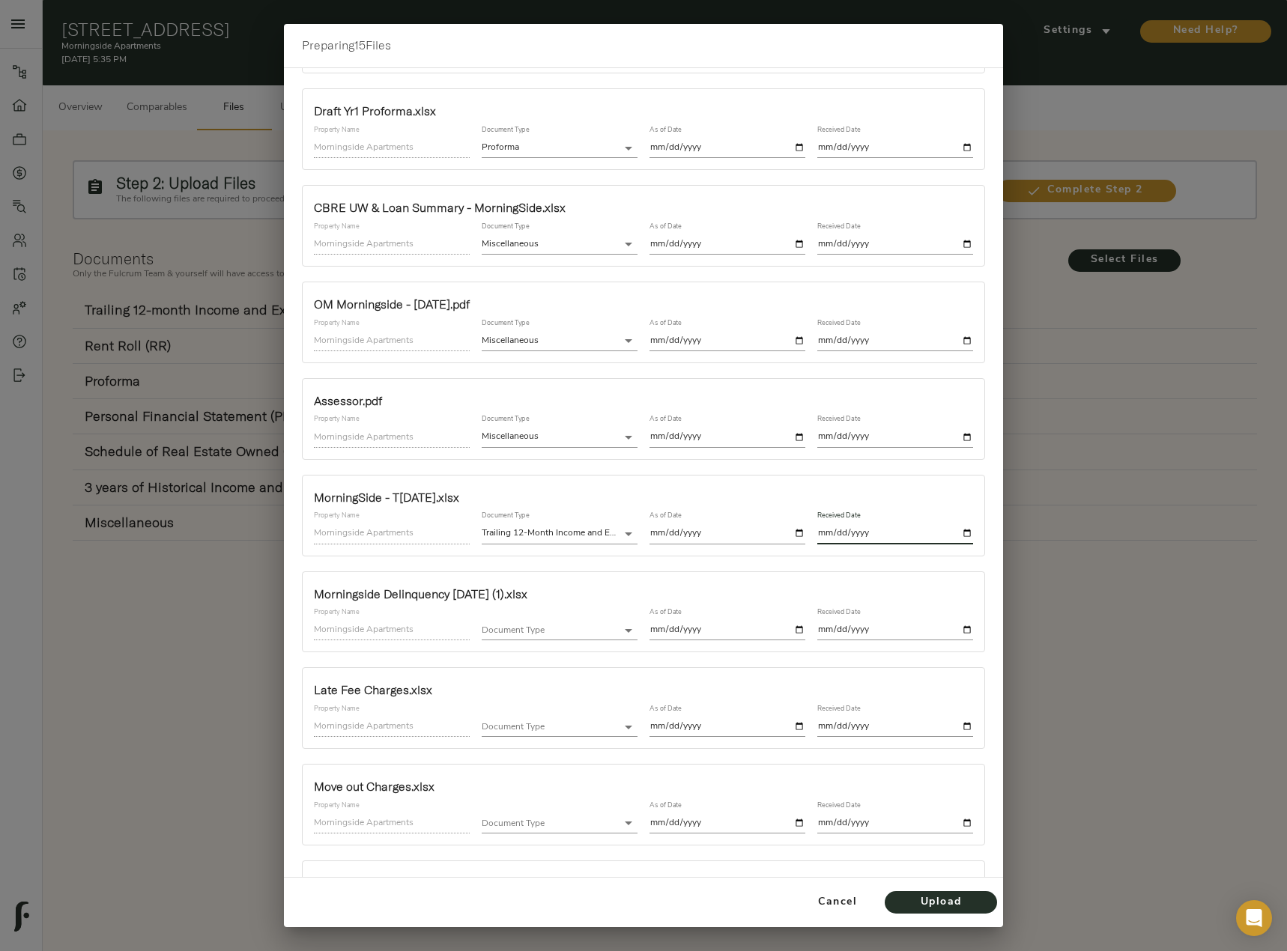
scroll to position [225, 0]
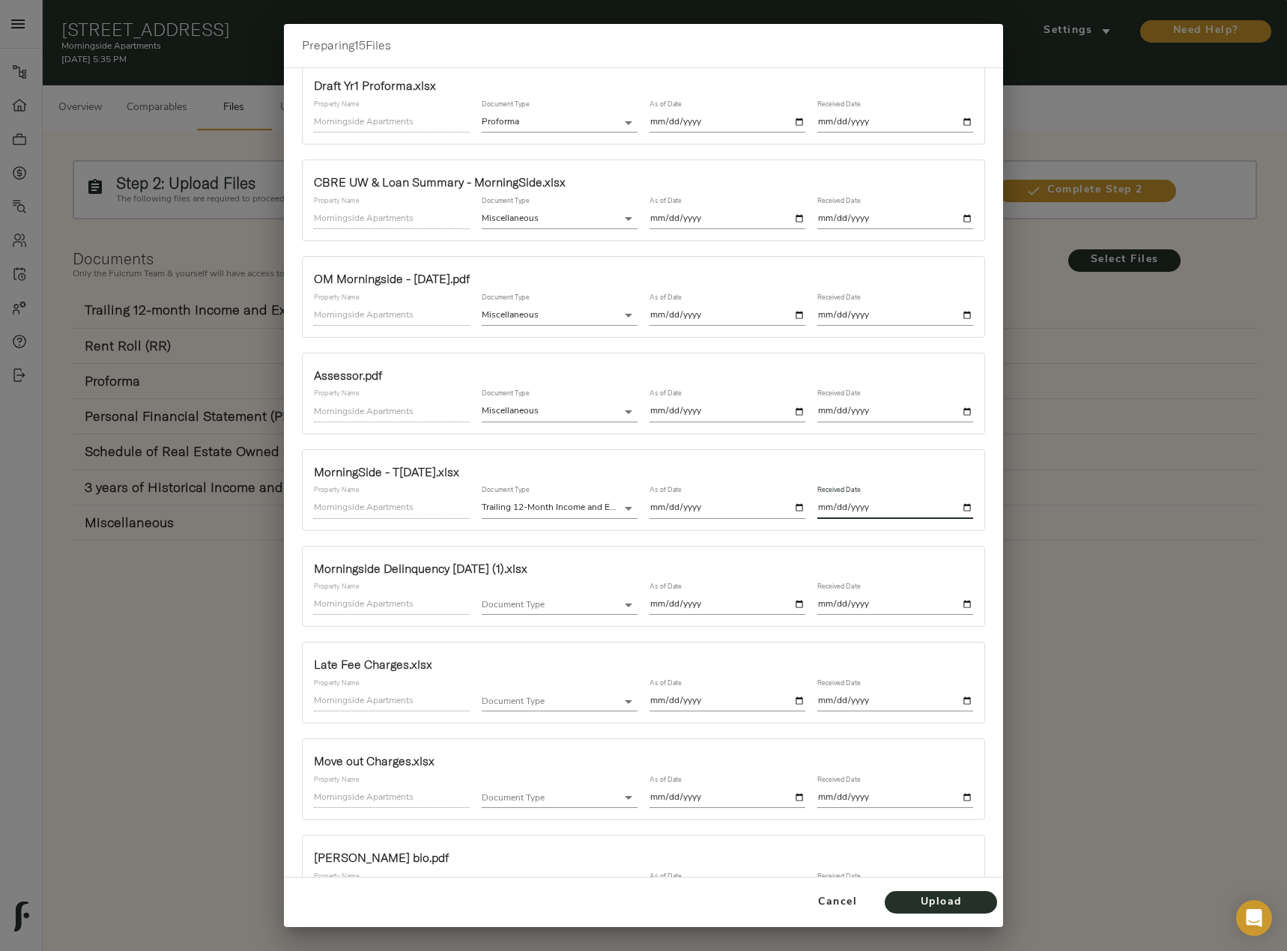
click at [566, 604] on body "Morningside Apartments - 2401 Jammes Rd, Jacksonville, FL 32210 Pipeline Dashbo…" at bounding box center [643, 492] width 1287 height 985
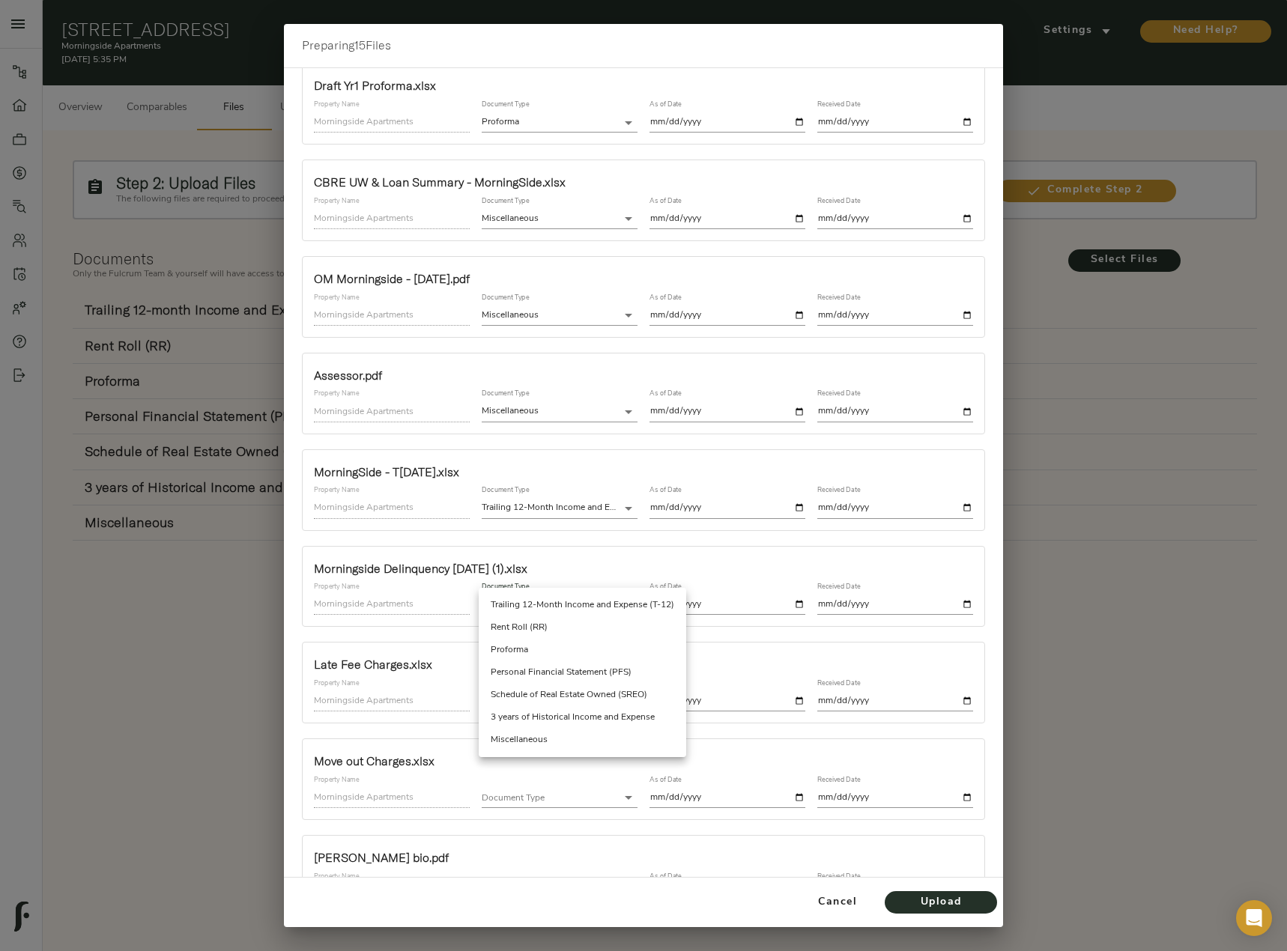
click at [537, 737] on li "Miscellaneous" at bounding box center [582, 740] width 207 height 22
type input "miscellaneous"
click at [793, 604] on input "date" at bounding box center [727, 605] width 156 height 20
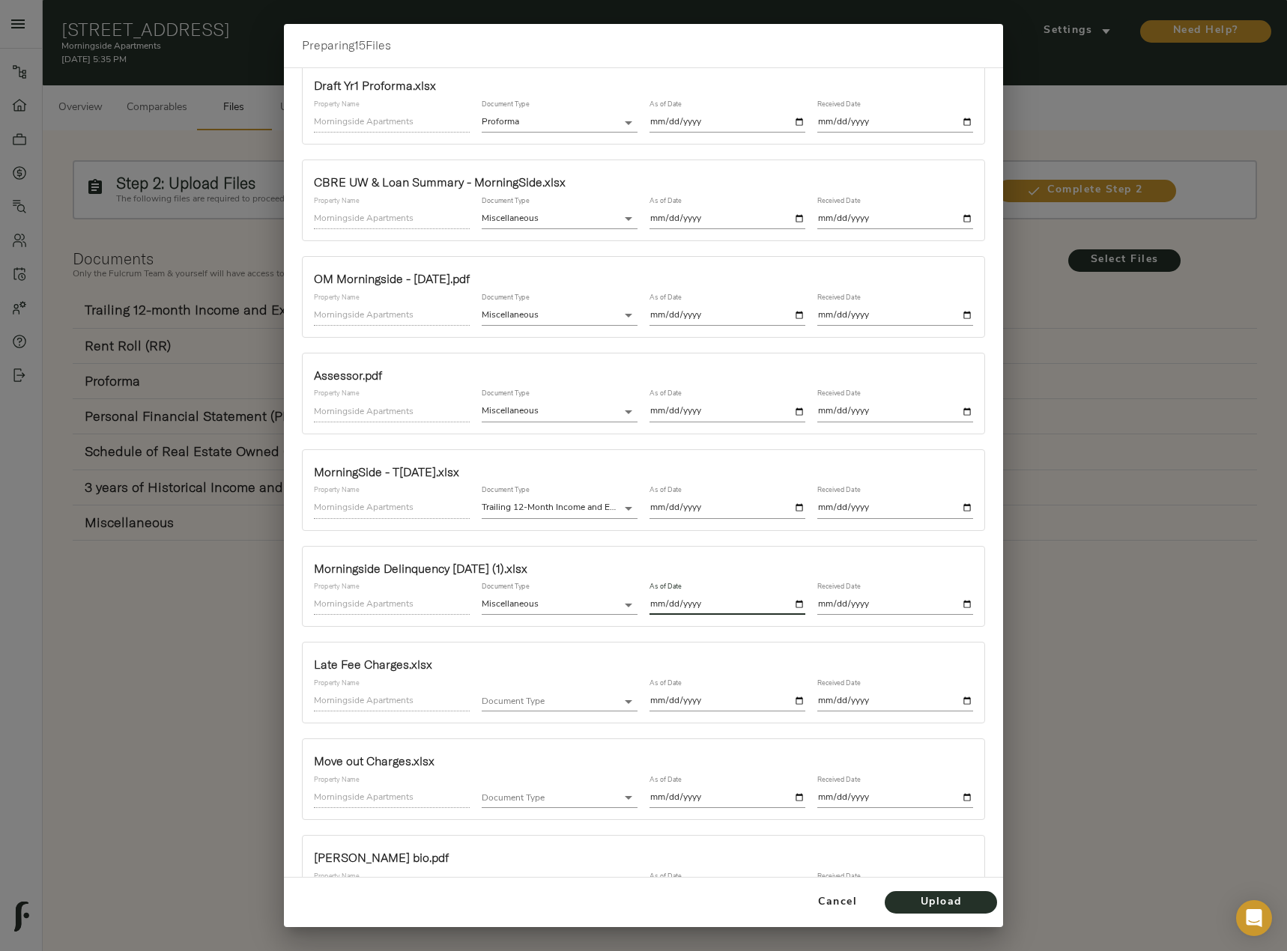
type input "2025-07-31"
click at [954, 605] on input "date" at bounding box center [895, 605] width 156 height 20
type input "2025-10-01"
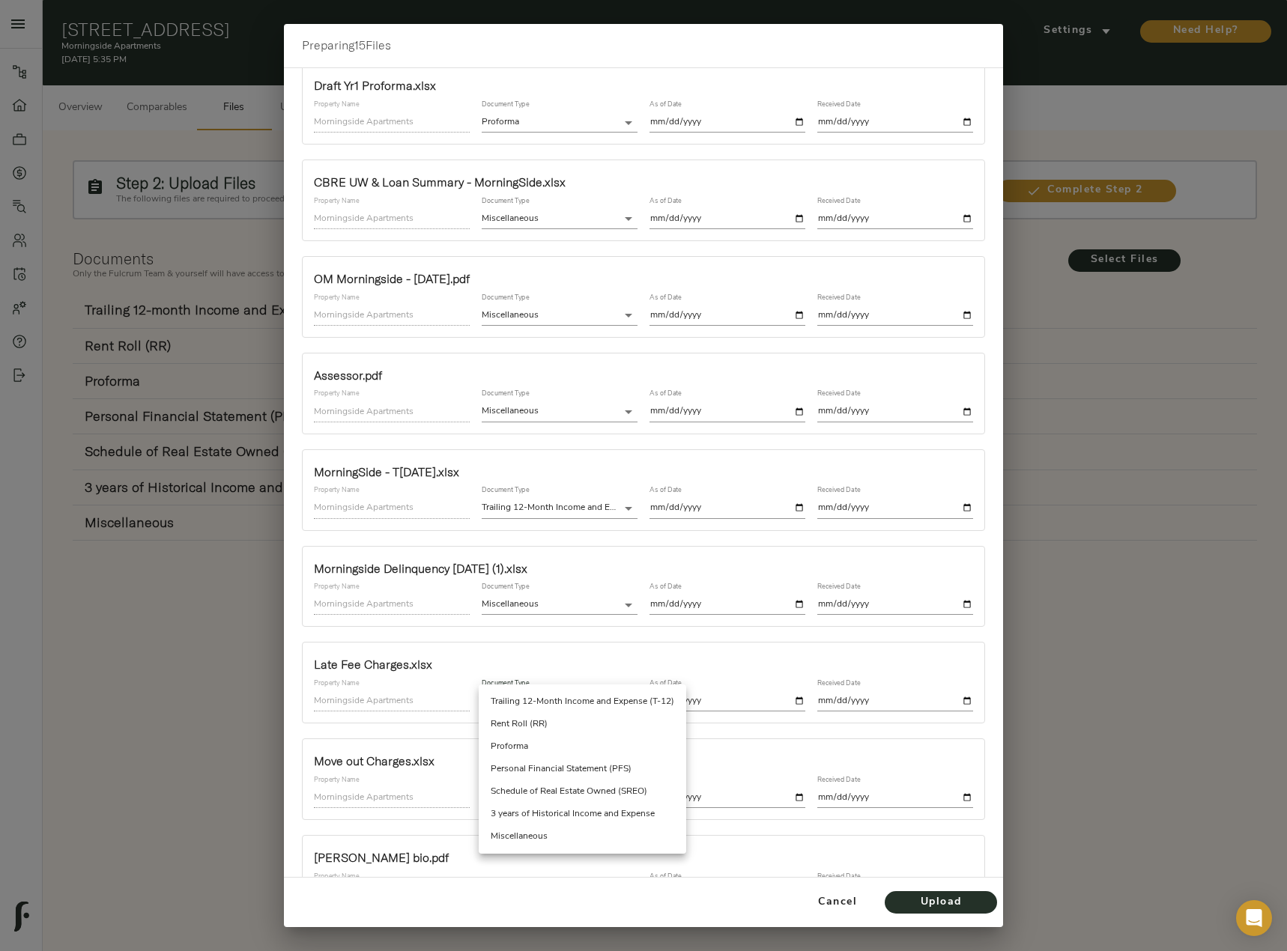
click at [589, 699] on body "Morningside Apartments - 2401 Jammes Rd, Jacksonville, FL 32210 Pipeline Dashbo…" at bounding box center [643, 492] width 1287 height 985
click at [558, 829] on li "Miscellaneous" at bounding box center [582, 836] width 207 height 22
type input "miscellaneous"
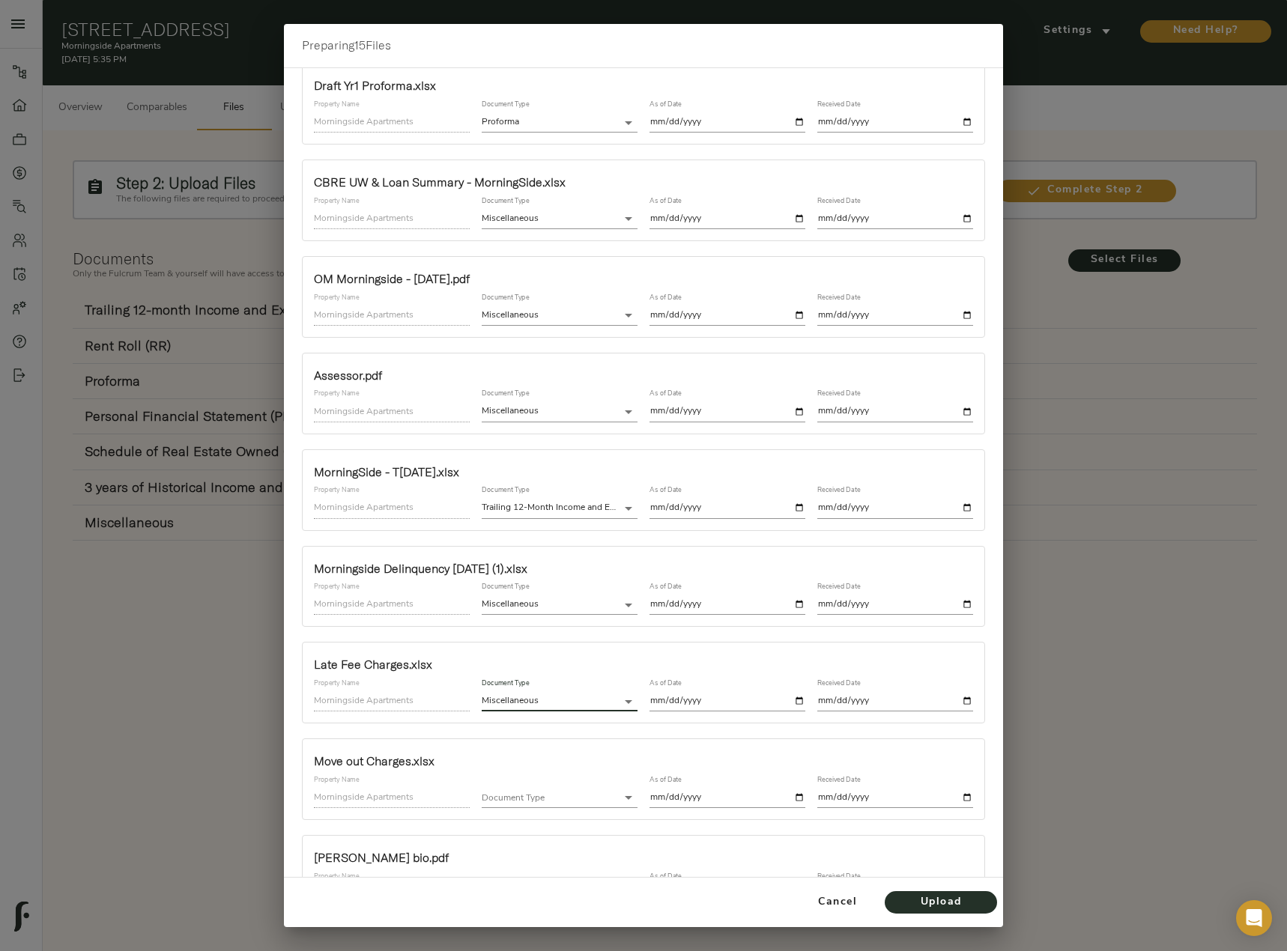
click at [789, 693] on input "date" at bounding box center [727, 701] width 156 height 20
click at [793, 703] on input "date" at bounding box center [727, 701] width 156 height 20
click at [792, 701] on input "date" at bounding box center [727, 701] width 156 height 20
type input "2025-09-18"
click at [959, 702] on input "date" at bounding box center [895, 701] width 156 height 20
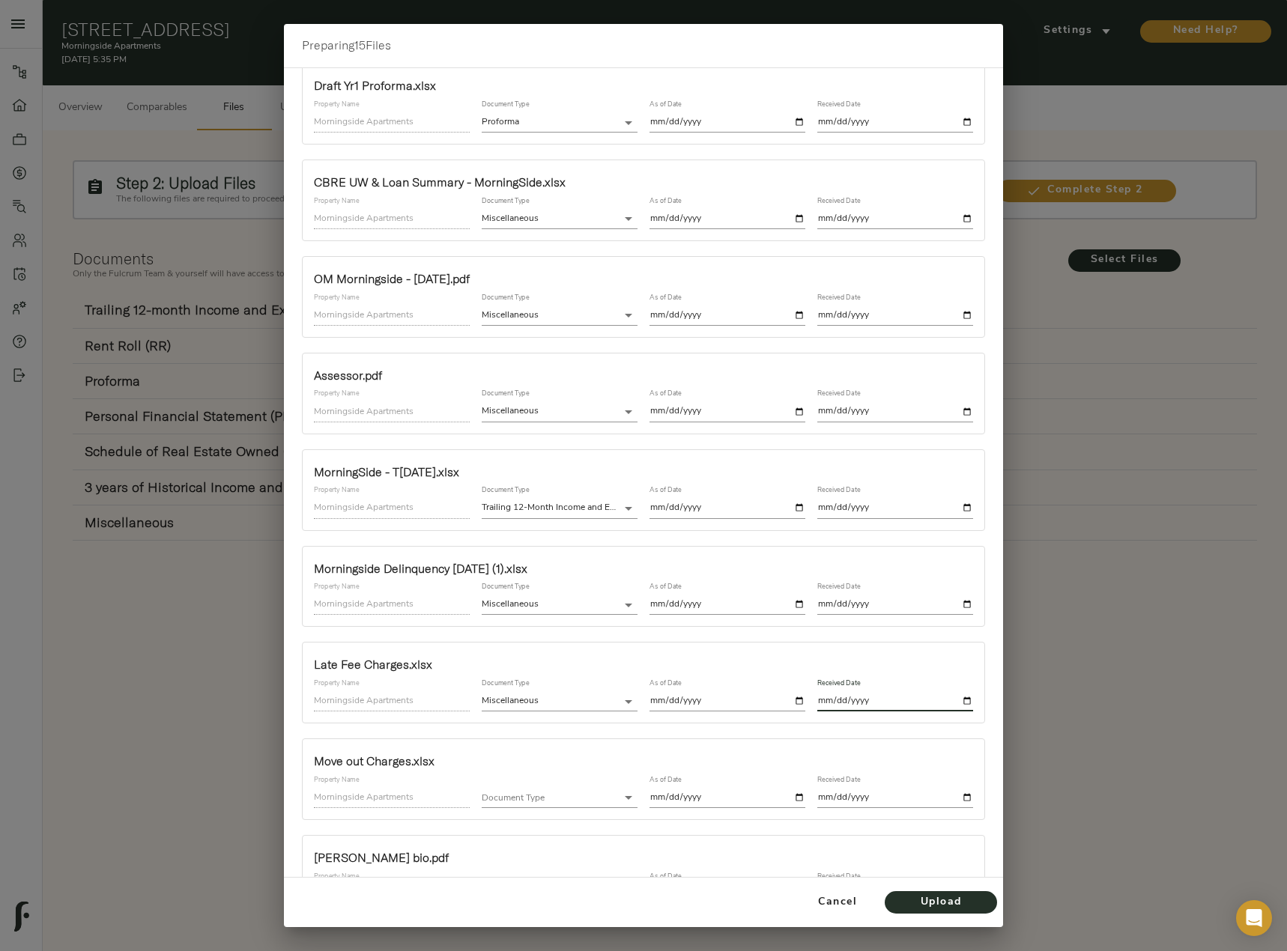
type input "2025-10-01"
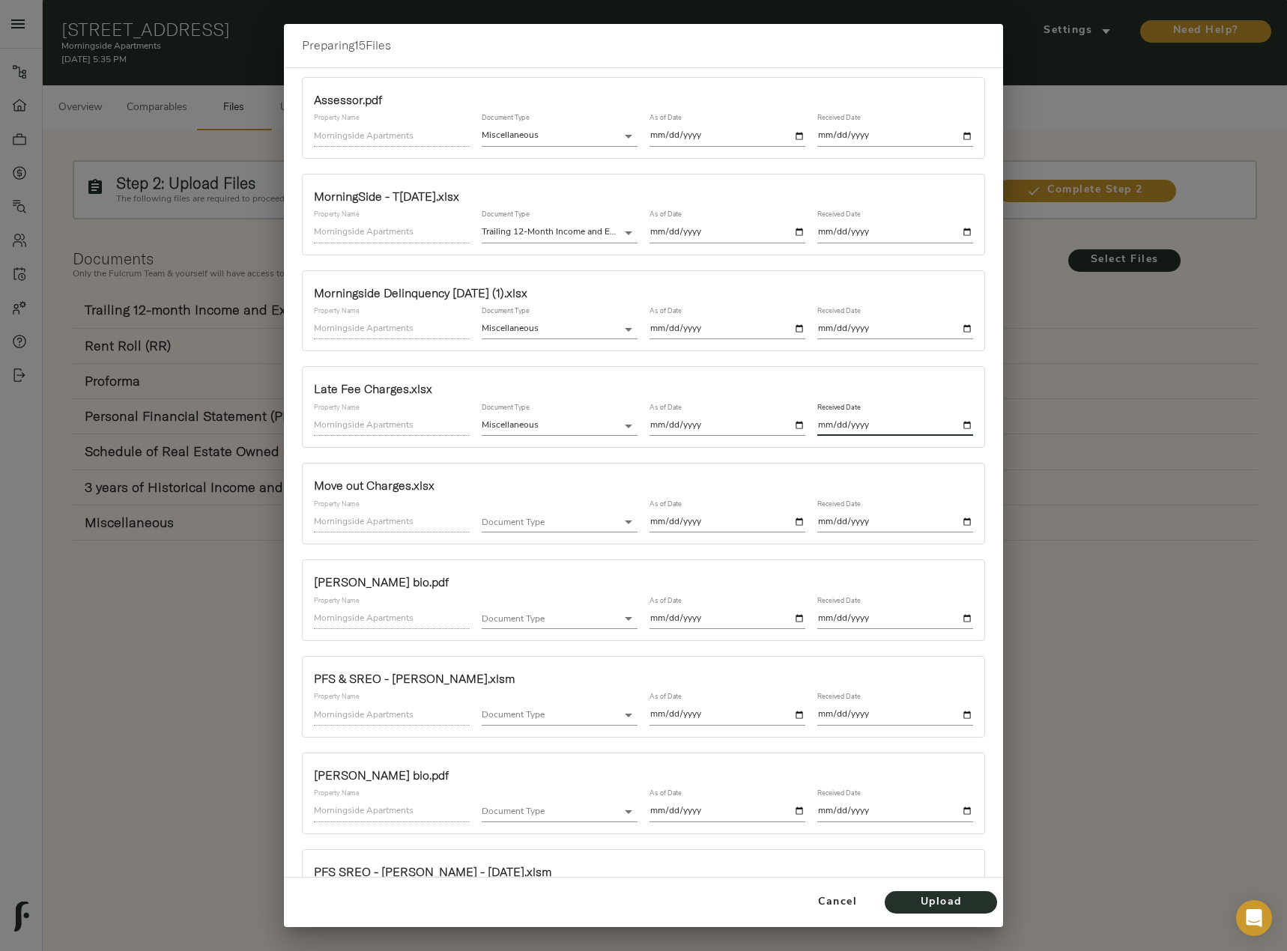
scroll to position [524, 0]
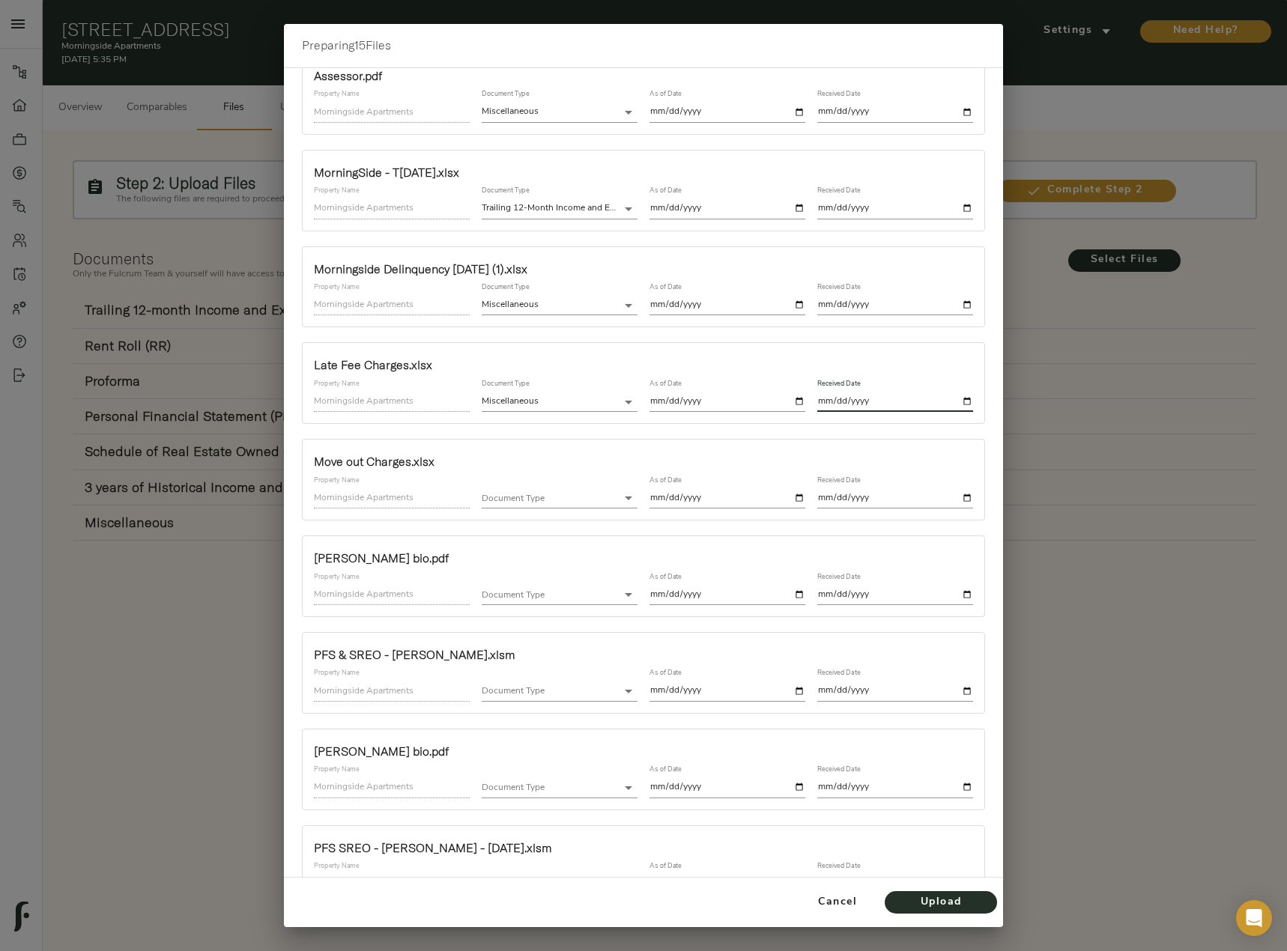
click at [599, 494] on body "Morningside Apartments - 2401 Jammes Rd, Jacksonville, FL 32210 Pipeline Dashbo…" at bounding box center [643, 492] width 1287 height 985
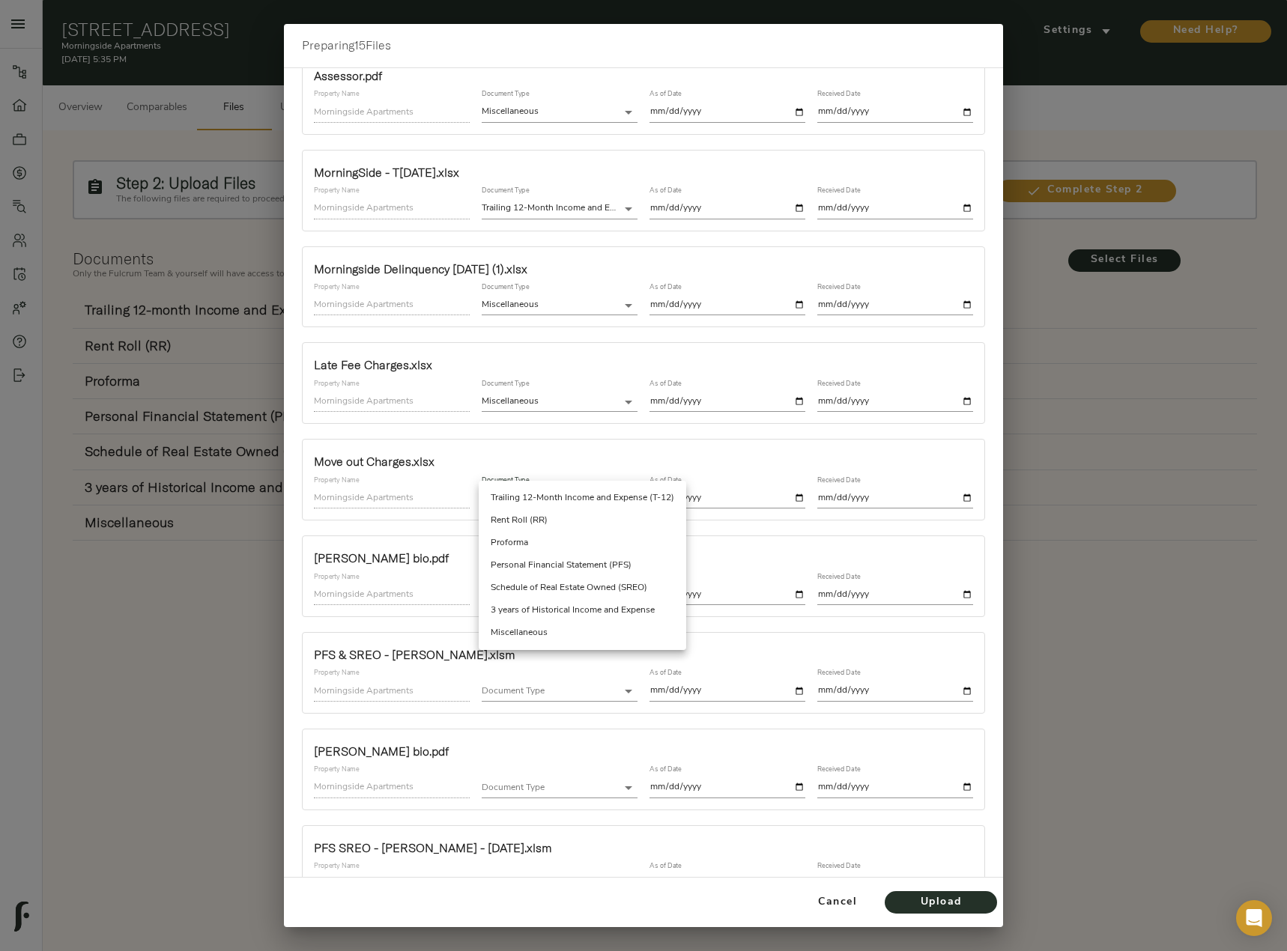
click at [546, 624] on li "Miscellaneous" at bounding box center [582, 633] width 207 height 22
type input "miscellaneous"
click at [794, 499] on input "date" at bounding box center [727, 498] width 156 height 20
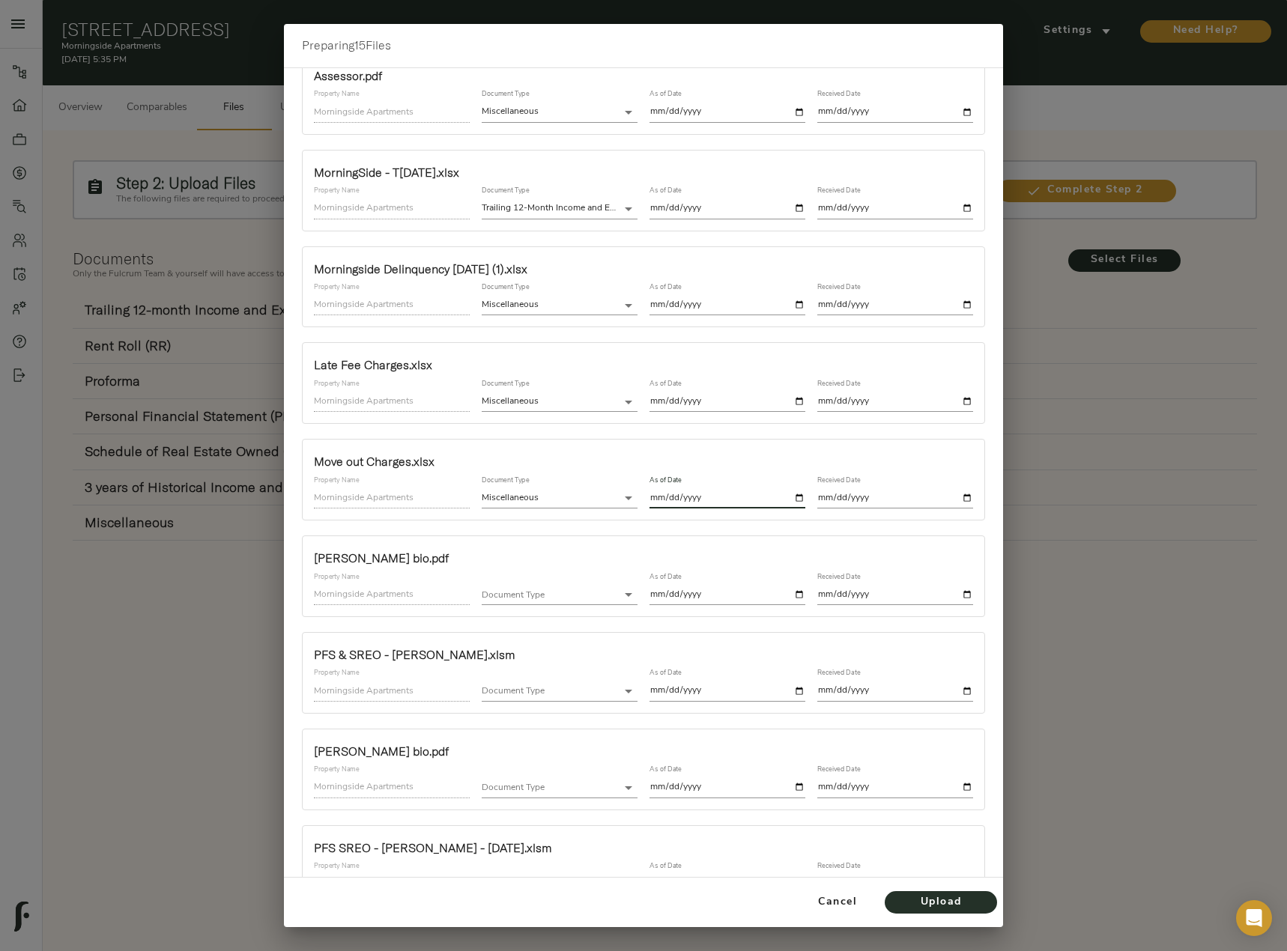
type input "2025-09-18"
click at [954, 490] on input "date" at bounding box center [895, 498] width 156 height 20
click at [952, 491] on input "date" at bounding box center [895, 498] width 156 height 20
type input "2025-10-01"
click at [604, 601] on body "Morningside Apartments - 2401 Jammes Rd, Jacksonville, FL 32210 Pipeline Dashbo…" at bounding box center [643, 492] width 1287 height 985
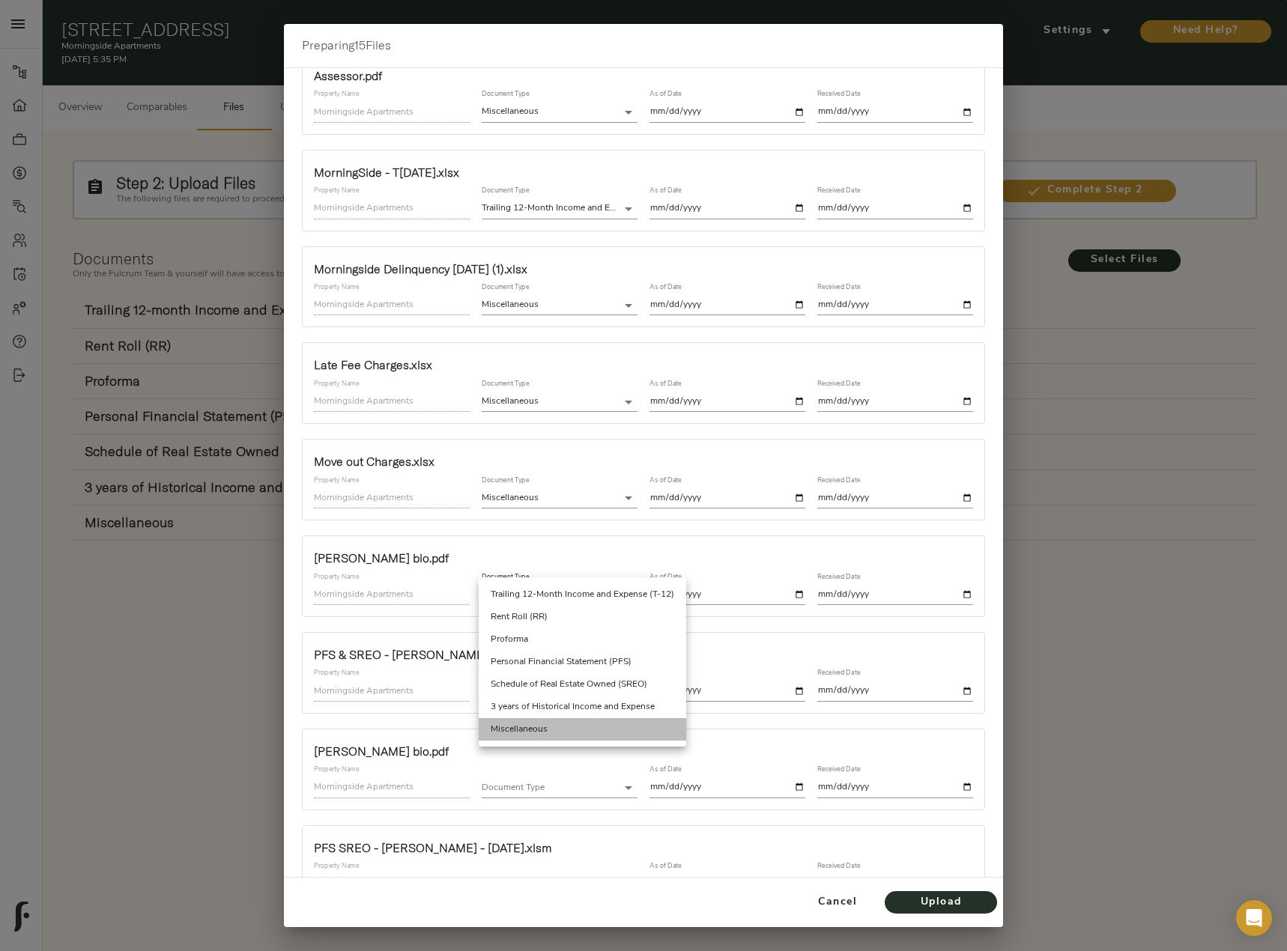
click at [565, 722] on li "Miscellaneous" at bounding box center [582, 729] width 207 height 22
type input "miscellaneous"
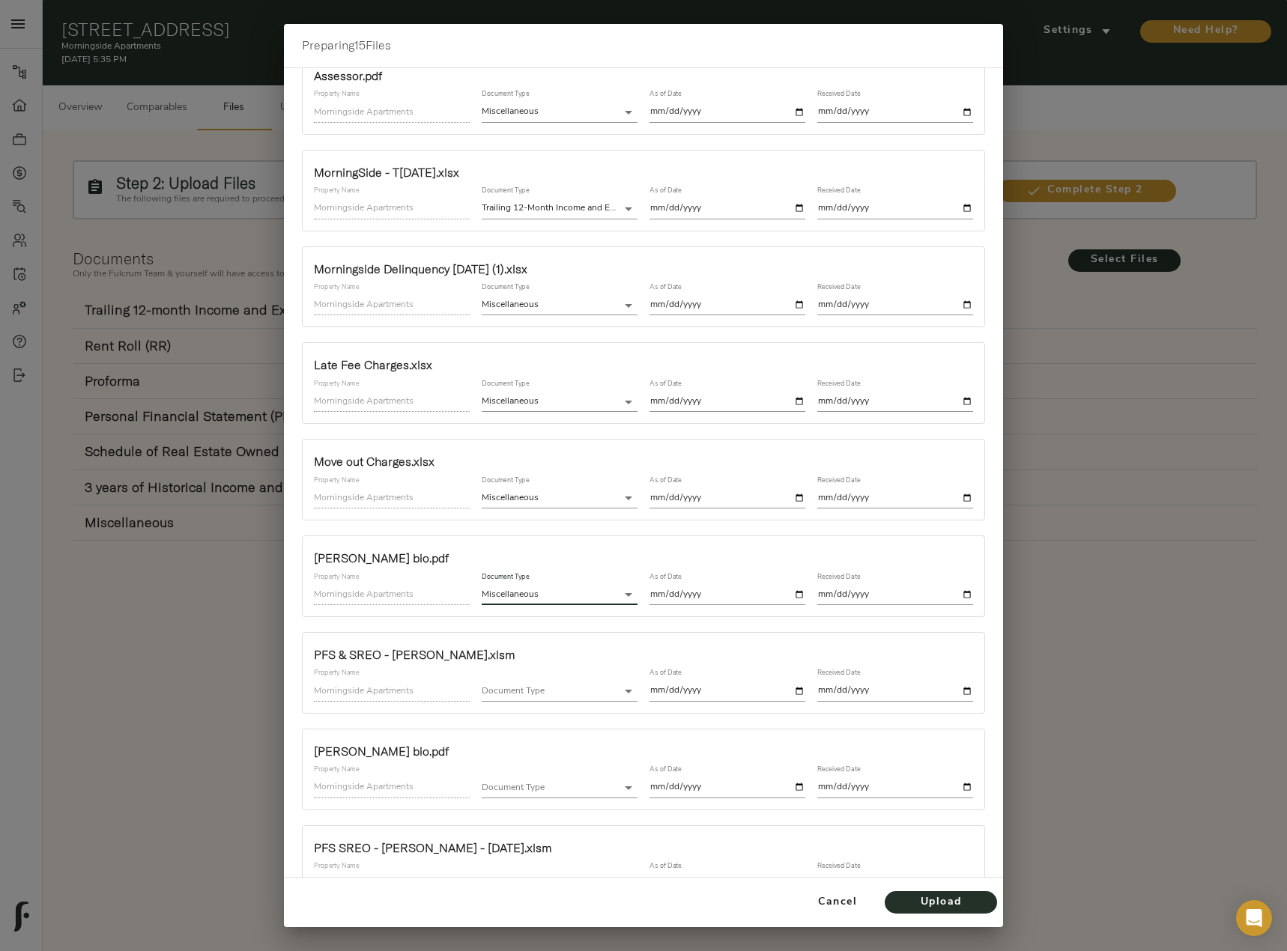
click at [788, 593] on input "date" at bounding box center [727, 595] width 156 height 20
type input "2025-10-01"
click at [956, 591] on input "date" at bounding box center [895, 595] width 156 height 20
type input "2025-10-01"
click at [550, 690] on body "Morningside Apartments - 2401 Jammes Rd, Jacksonville, FL 32210 Pipeline Dashbo…" at bounding box center [643, 492] width 1287 height 985
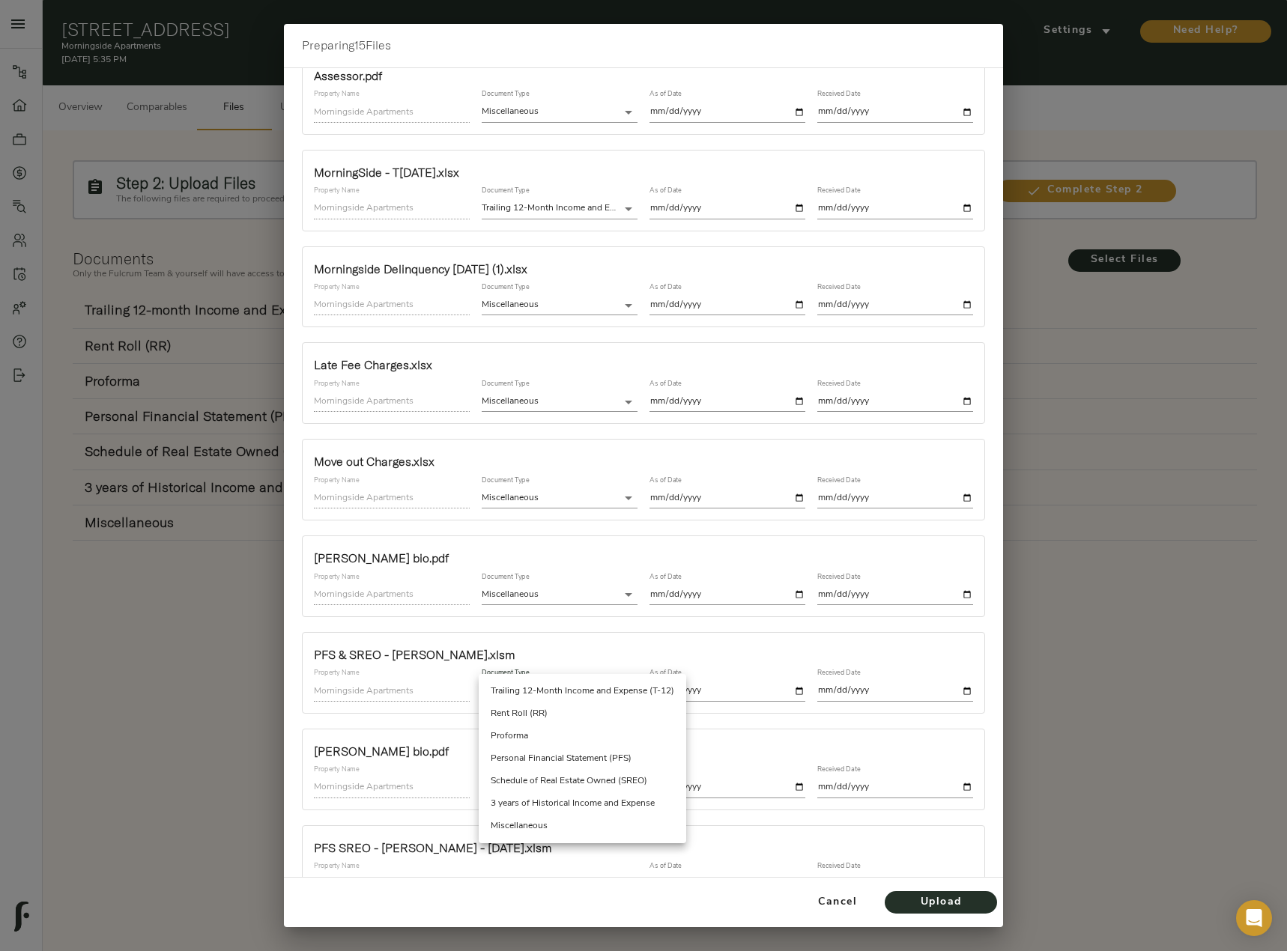
click at [577, 778] on li "Schedule of Real Estate Owned (SREO)" at bounding box center [582, 781] width 207 height 22
type input "schedule_of_real_estate_owned"
click at [792, 690] on input "date" at bounding box center [727, 691] width 156 height 20
type input "2025-10-01"
click at [955, 692] on input "date" at bounding box center [895, 691] width 156 height 20
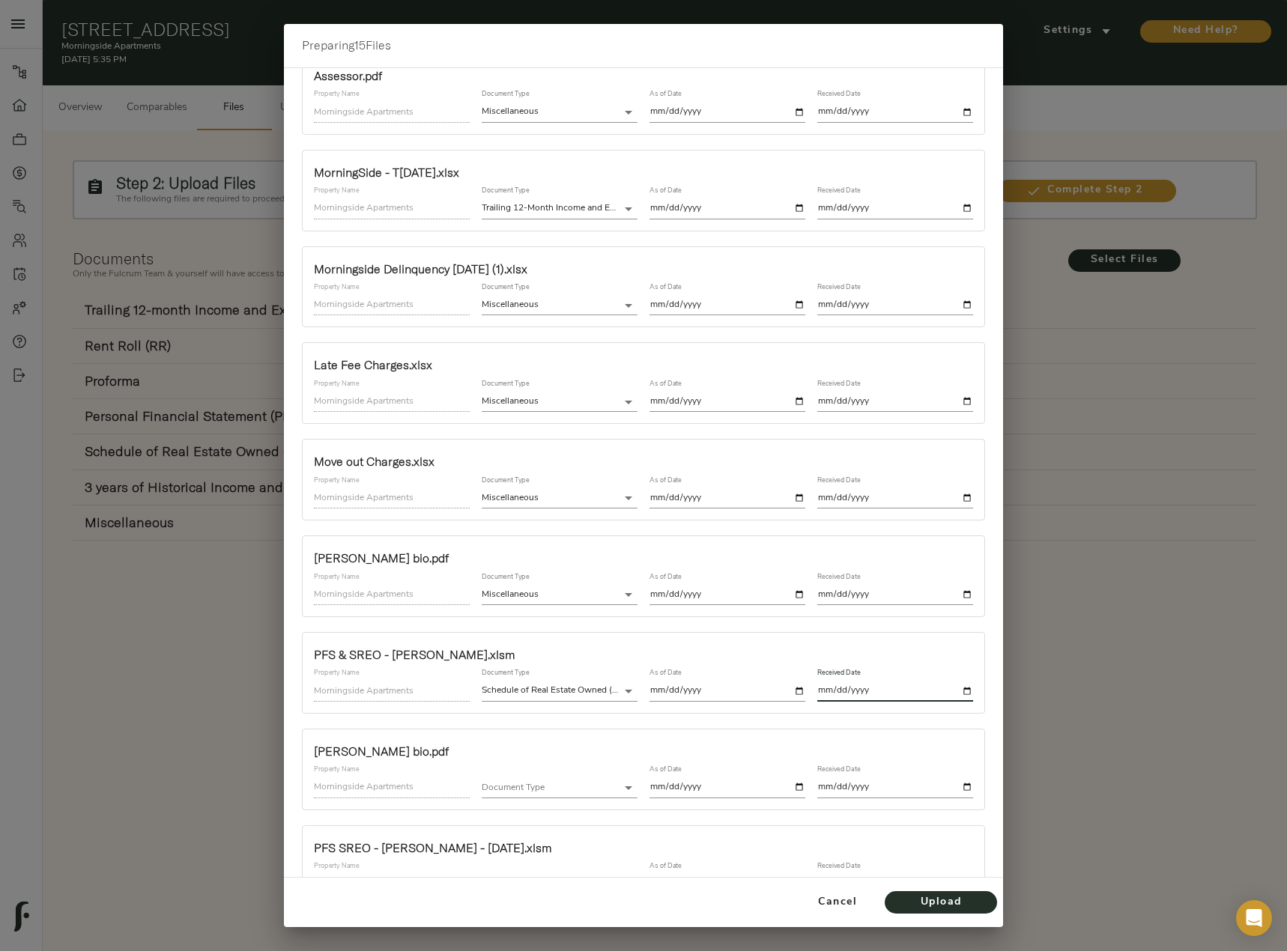
type input "2025-10-01"
click at [599, 787] on body "Morningside Apartments - 2401 Jammes Rd, Jacksonville, FL 32210 Pipeline Dashbo…" at bounding box center [643, 492] width 1287 height 985
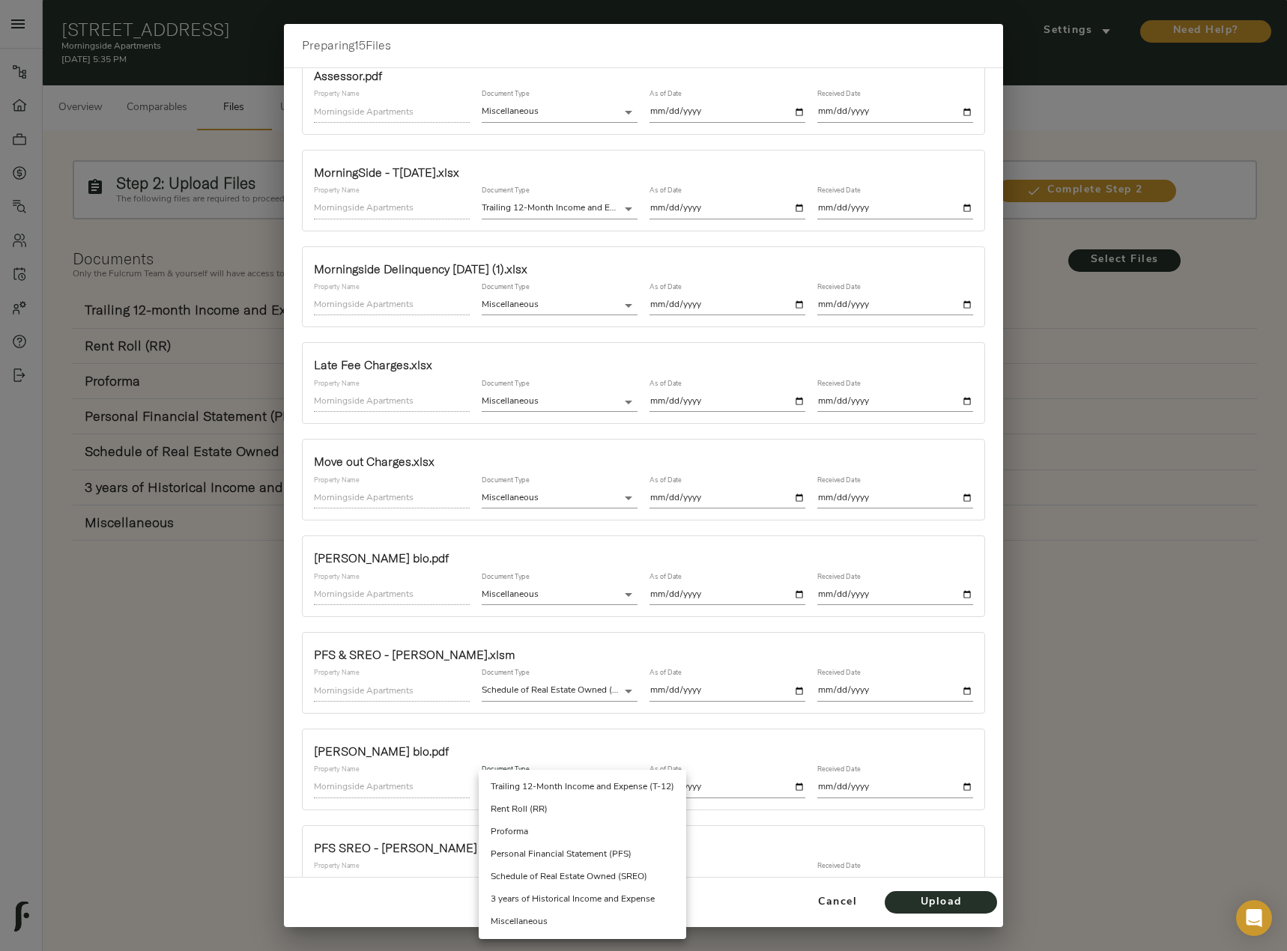
click at [562, 916] on li "Miscellaneous" at bounding box center [582, 922] width 207 height 22
type input "miscellaneous"
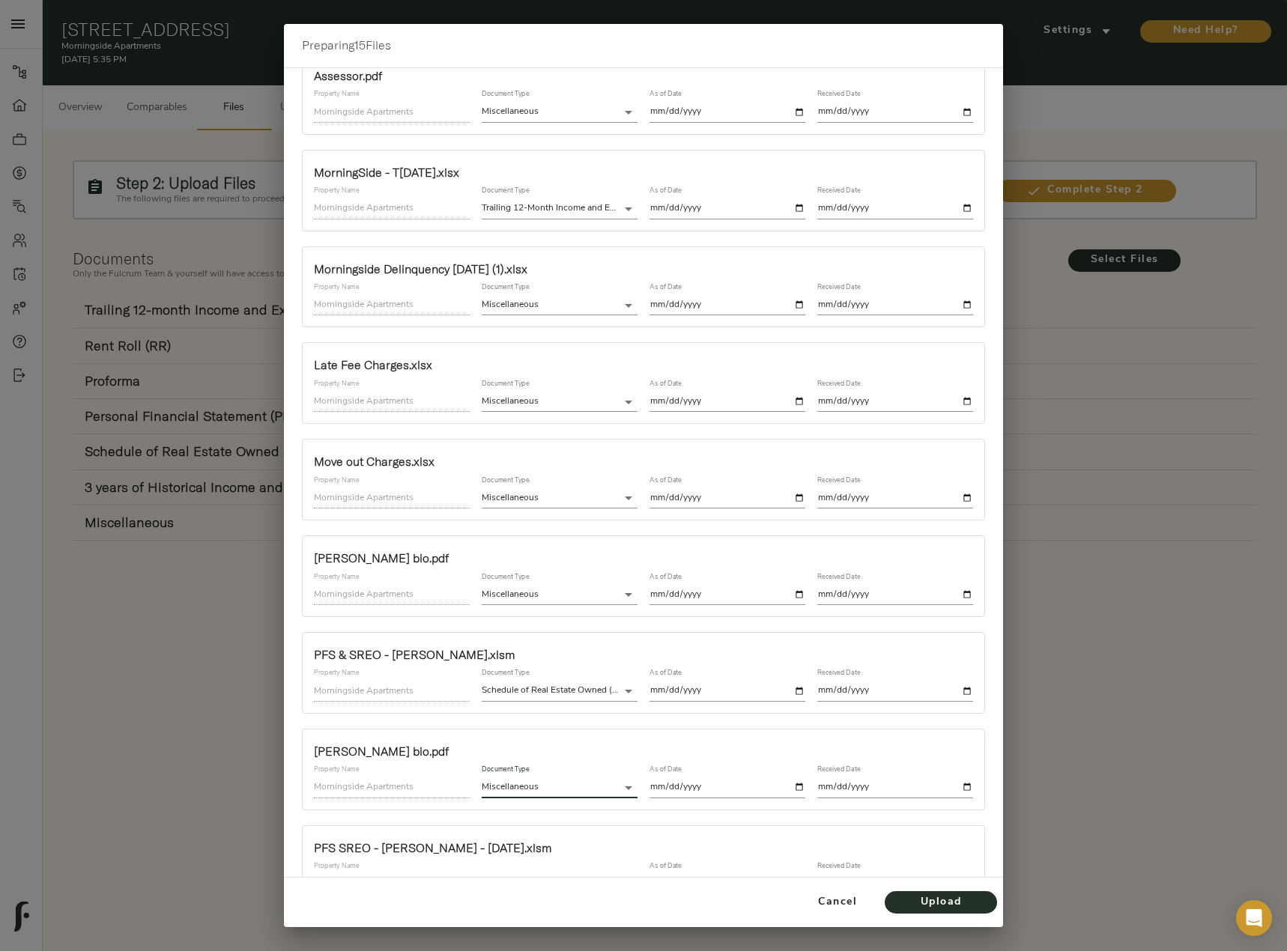
click at [789, 779] on input "date" at bounding box center [727, 787] width 156 height 20
click at [785, 786] on input "date" at bounding box center [727, 787] width 156 height 20
type input "2025-10-01"
click at [950, 784] on input "date" at bounding box center [895, 787] width 156 height 20
type input "2025-10-01"
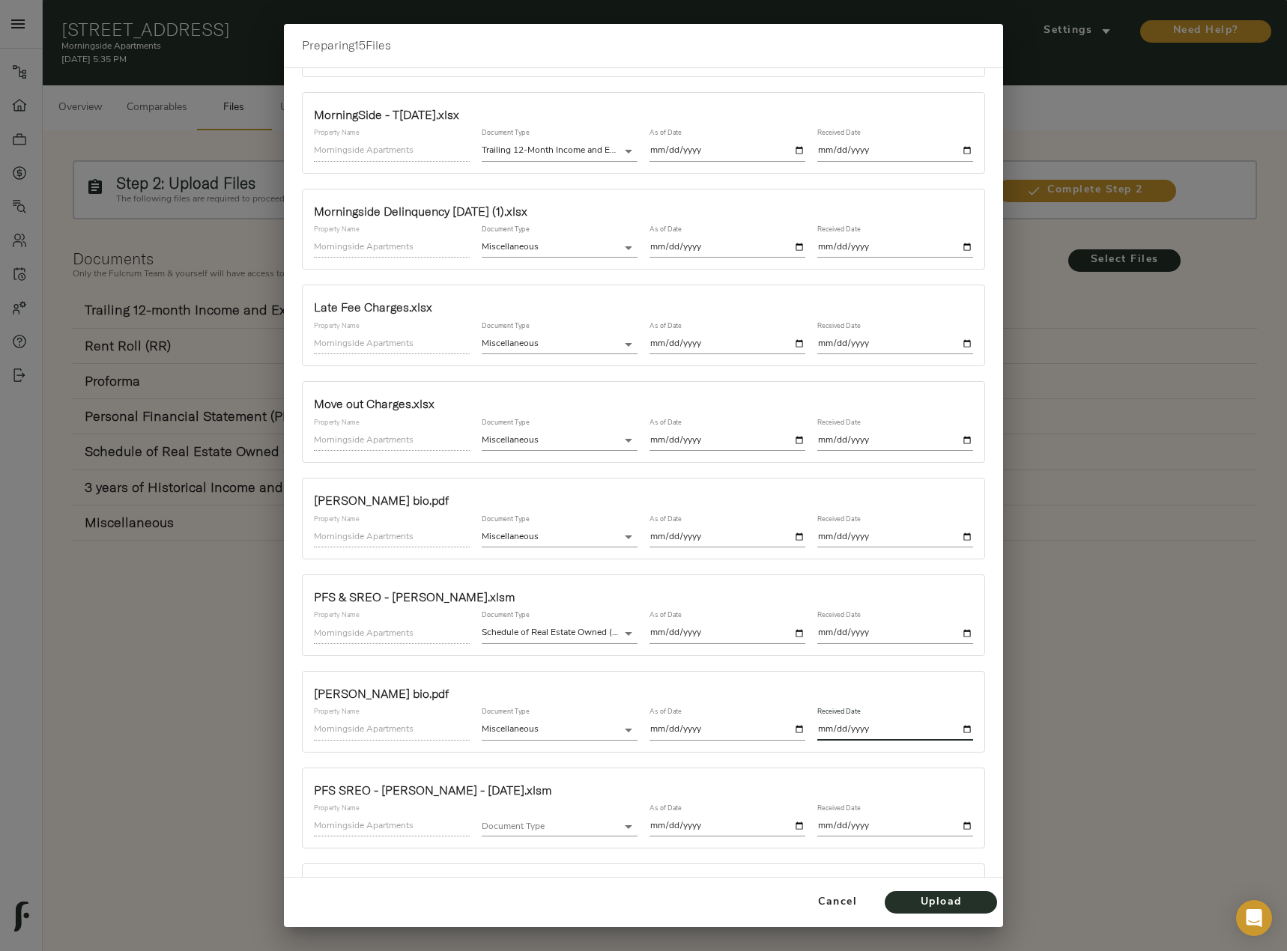
scroll to position [662, 0]
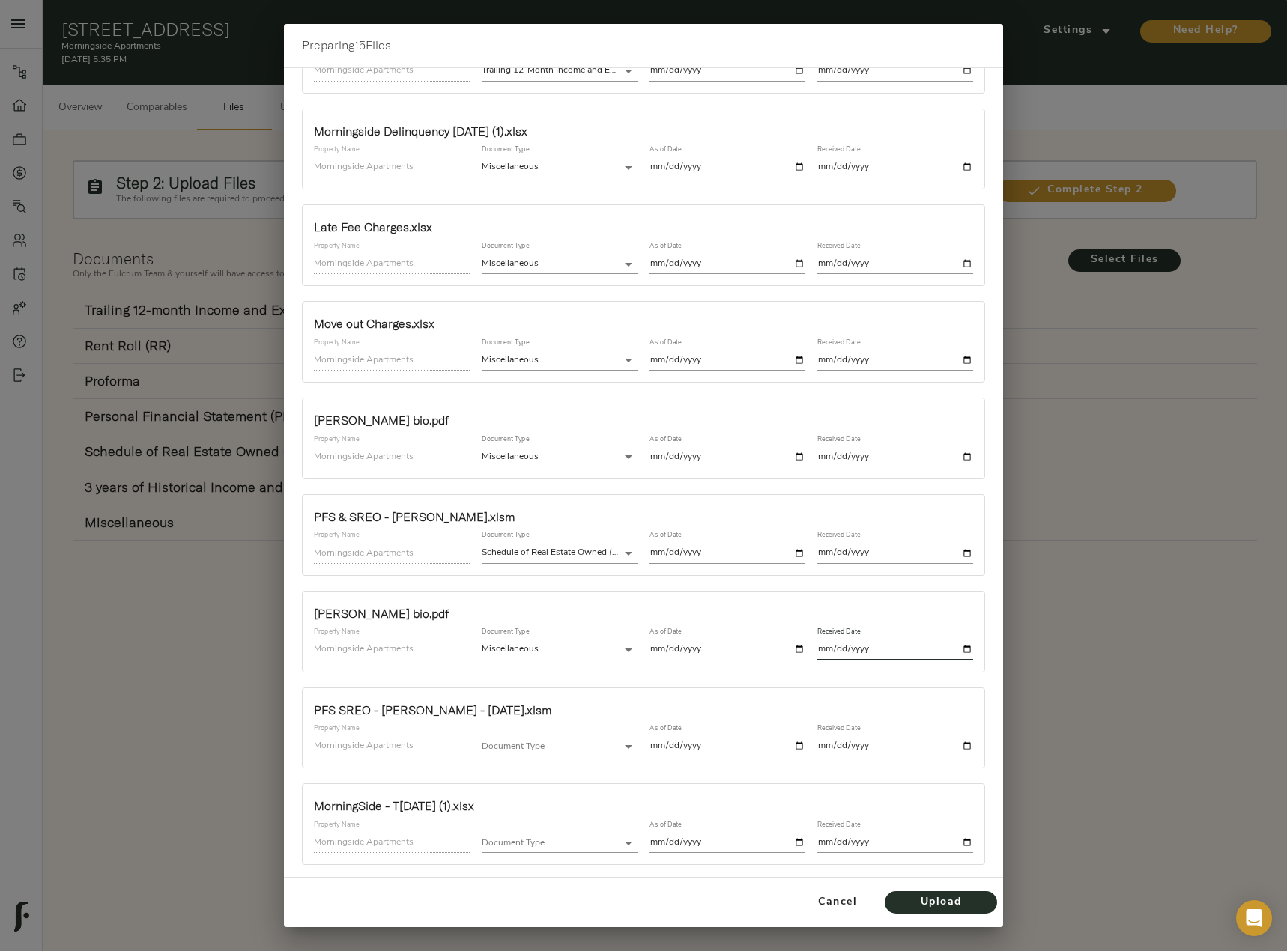
click at [584, 744] on body "Morningside Apartments - 2401 Jammes Rd, Jacksonville, FL 32210 Pipeline Dashbo…" at bounding box center [643, 492] width 1287 height 985
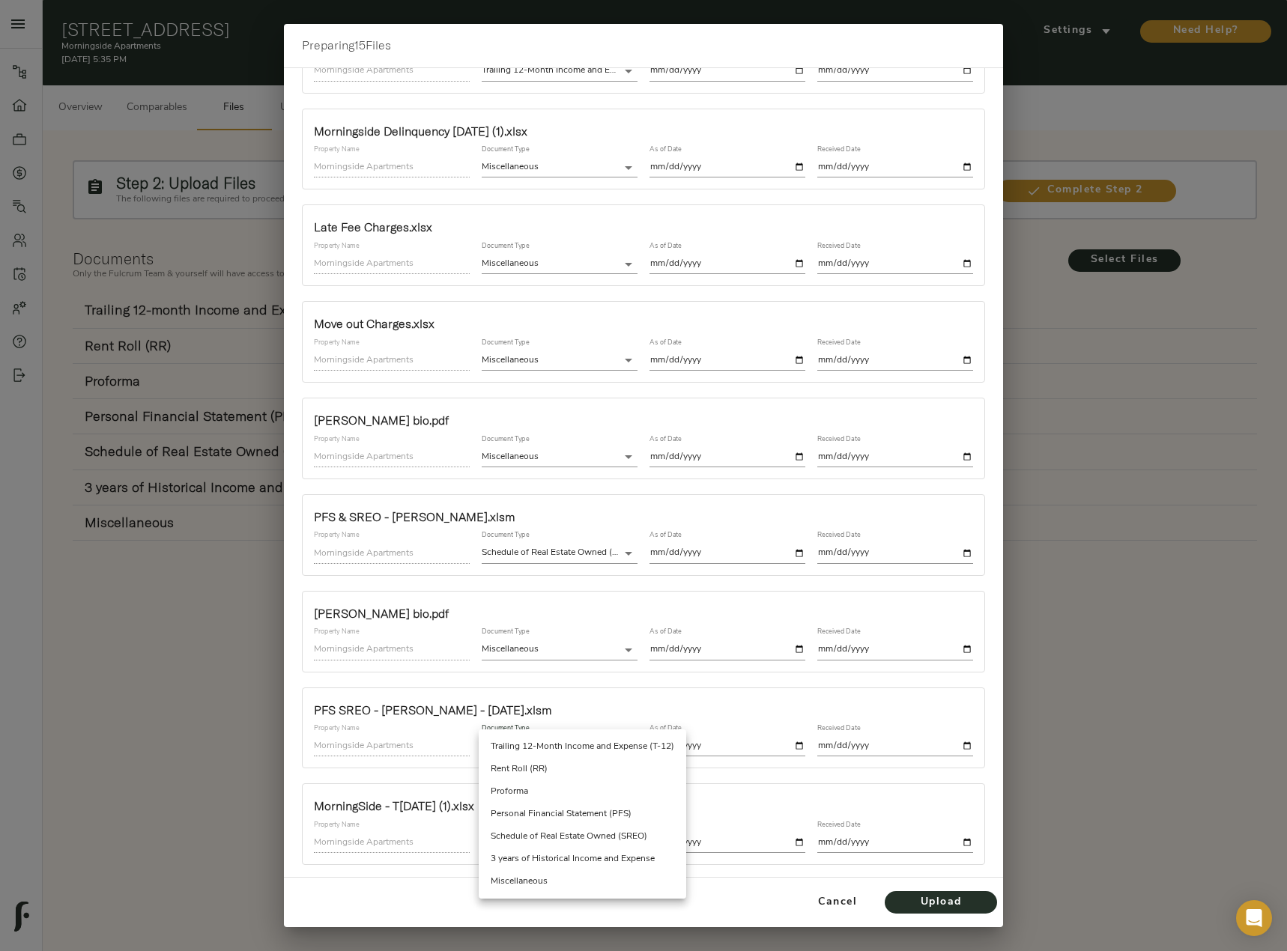
click at [603, 829] on li "Schedule of Real Estate Owned (SREO)" at bounding box center [582, 836] width 207 height 22
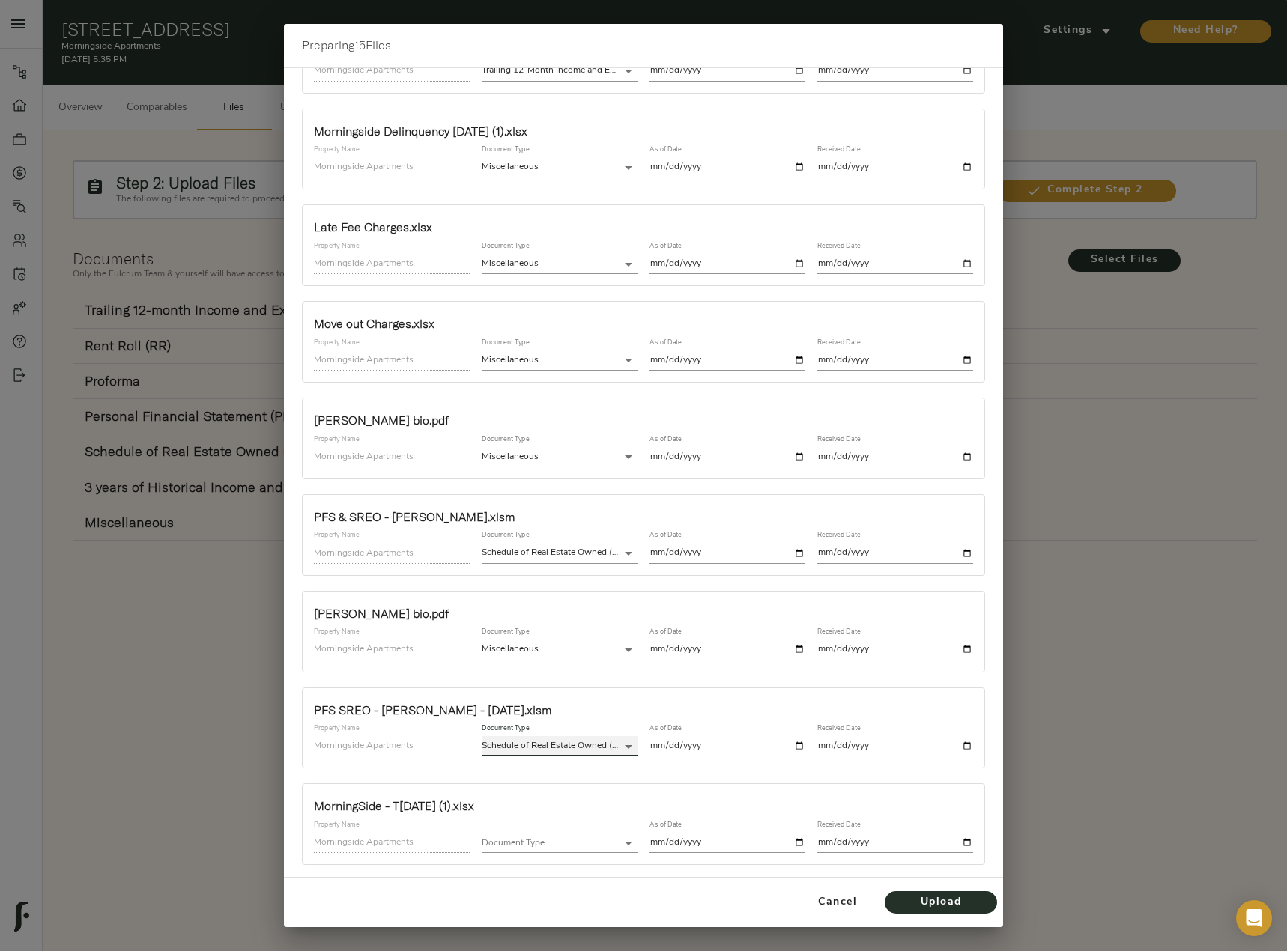
type input "schedule_of_real_estate_owned"
click at [789, 744] on input "date" at bounding box center [727, 746] width 156 height 20
type input "2025-10-01"
click at [956, 743] on input "date" at bounding box center [895, 746] width 156 height 20
type input "2025-10-01"
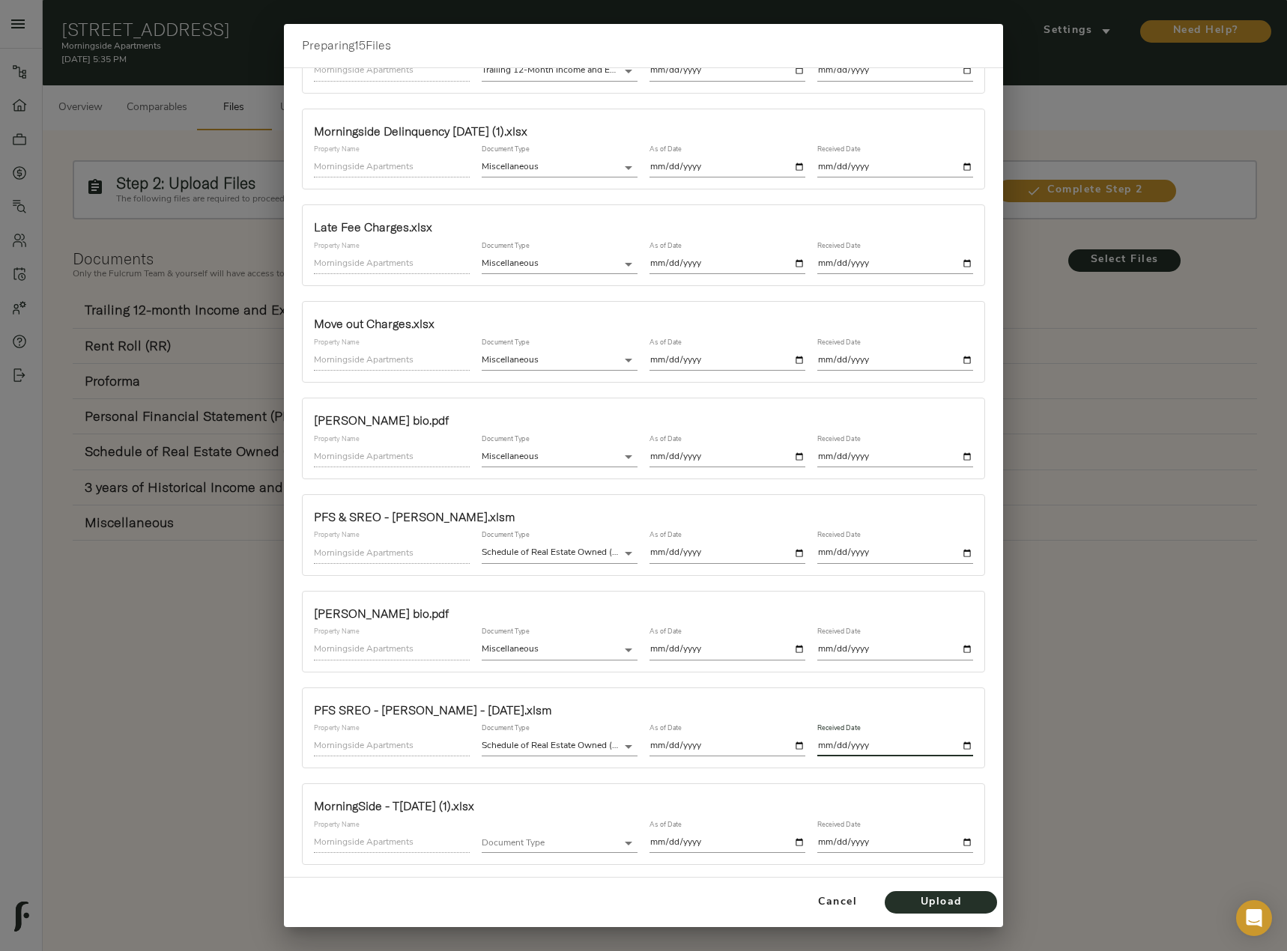
click at [548, 844] on body "Morningside Apartments - 2401 Jammes Rd, Jacksonville, FL 32210 Pipeline Dashbo…" at bounding box center [643, 492] width 1287 height 985
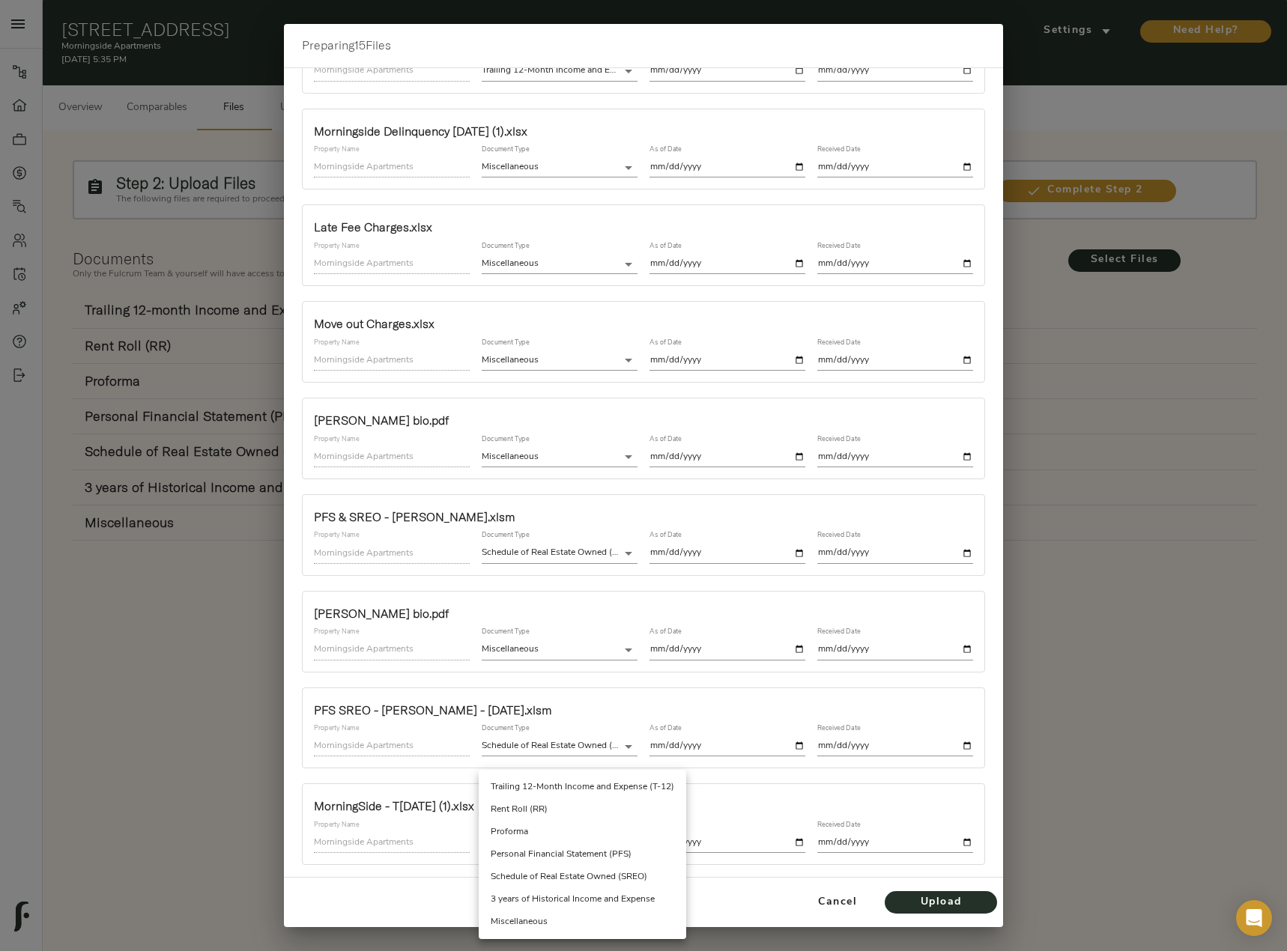
click at [551, 917] on li "Miscellaneous" at bounding box center [582, 922] width 207 height 22
type input "miscellaneous"
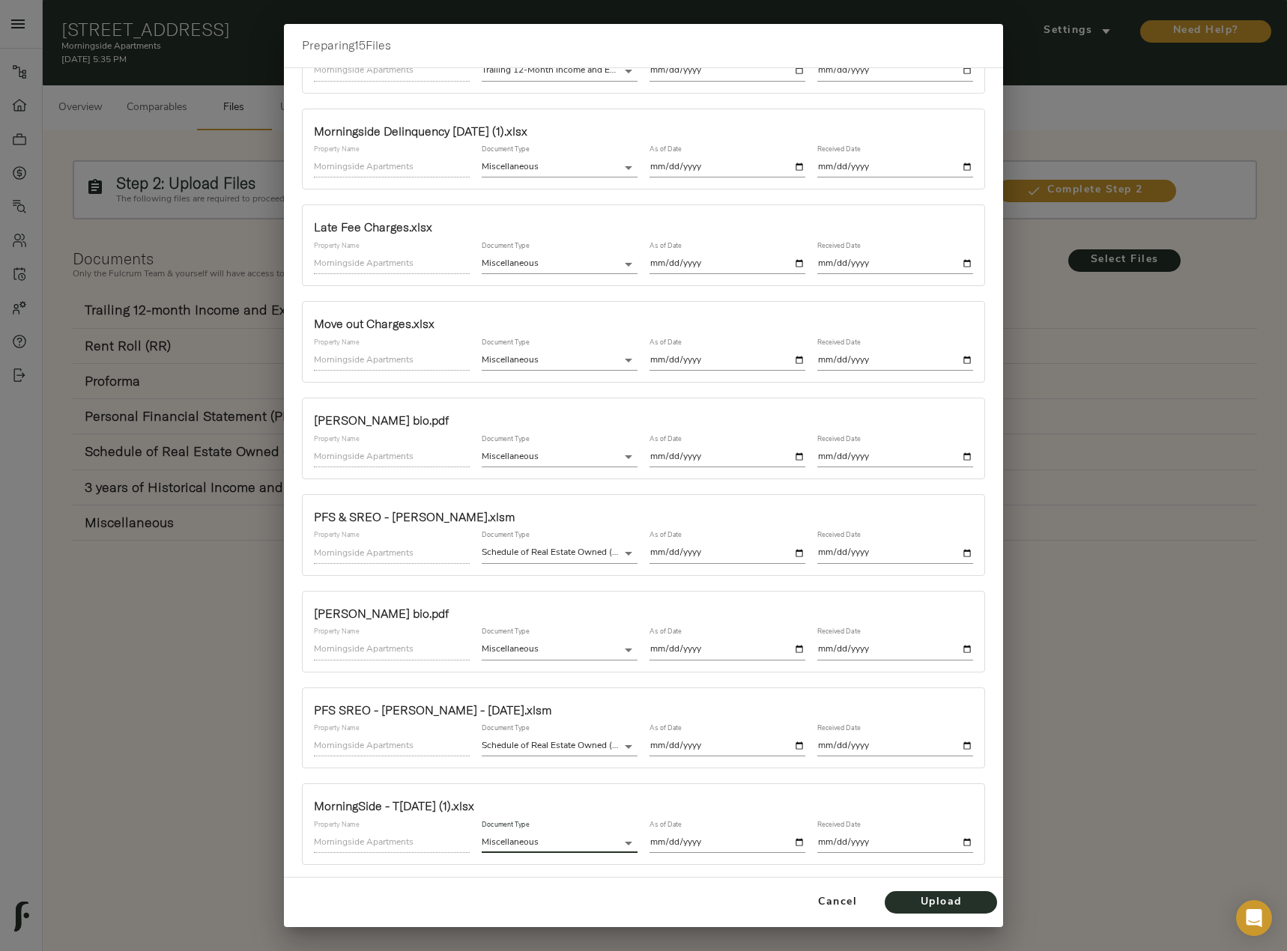
click at [790, 842] on input "date" at bounding box center [727, 843] width 156 height 20
type input "2025-07-31"
click at [955, 840] on input "date" at bounding box center [895, 843] width 156 height 20
type input "2025-10-01"
click at [950, 897] on span "Upload" at bounding box center [940, 902] width 82 height 19
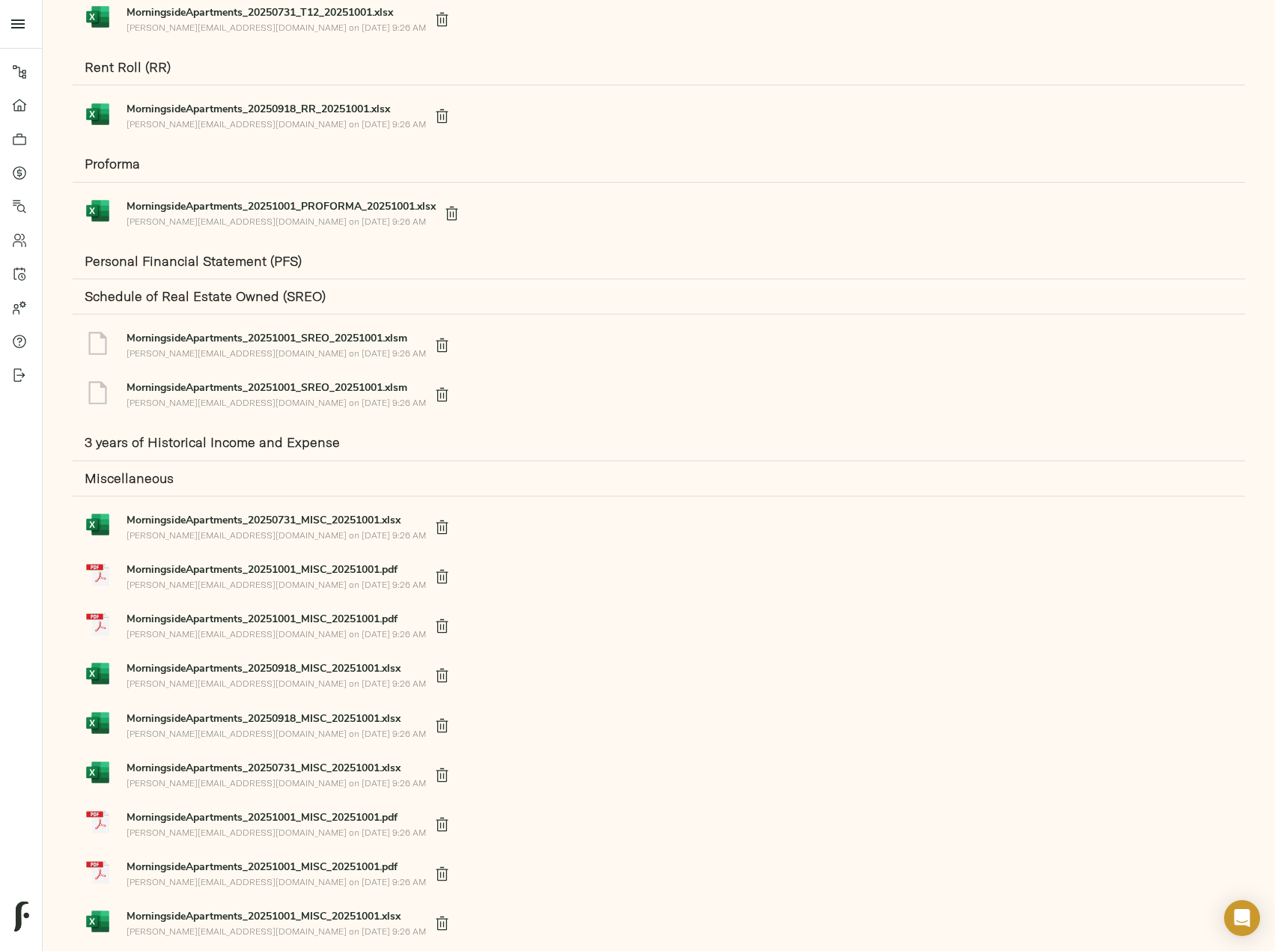
scroll to position [443, 0]
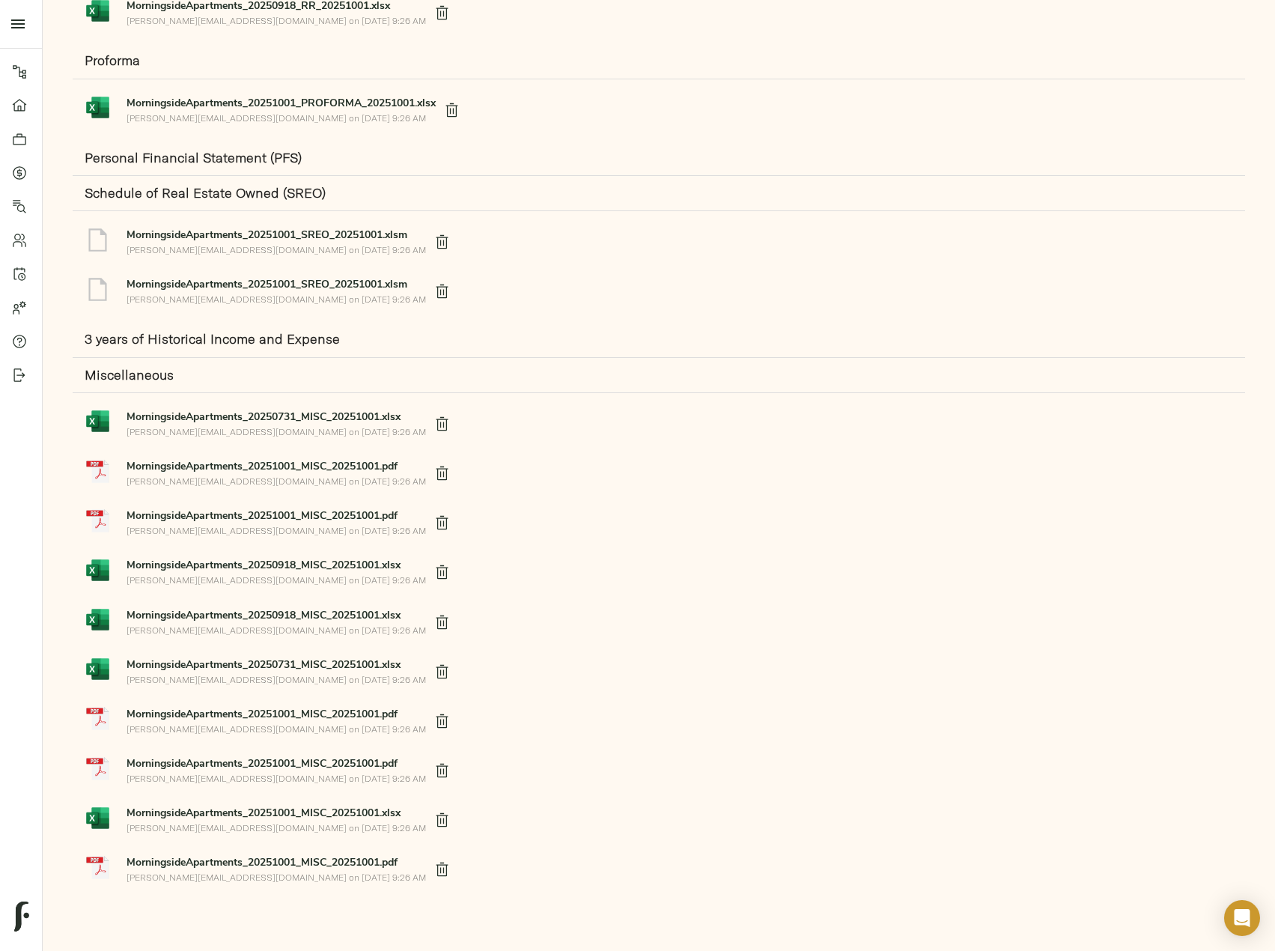
click at [611, 675] on div "Miscellaneous MorningsideApartments_20250731_MISC_20251001.xlsx justin@fulcruml…" at bounding box center [659, 629] width 1173 height 543
click at [434, 419] on icon "delete" at bounding box center [442, 424] width 16 height 16
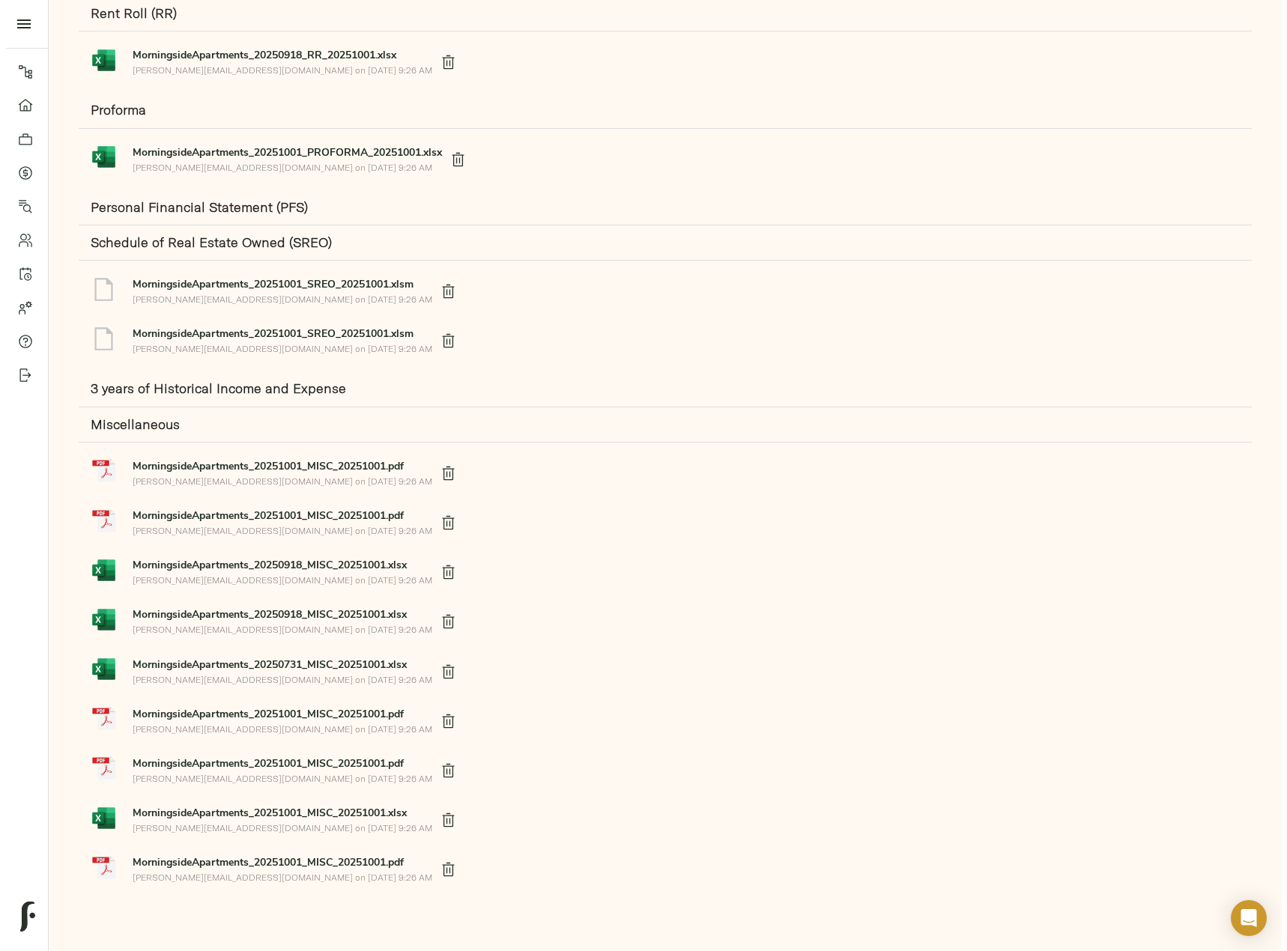
scroll to position [0, 0]
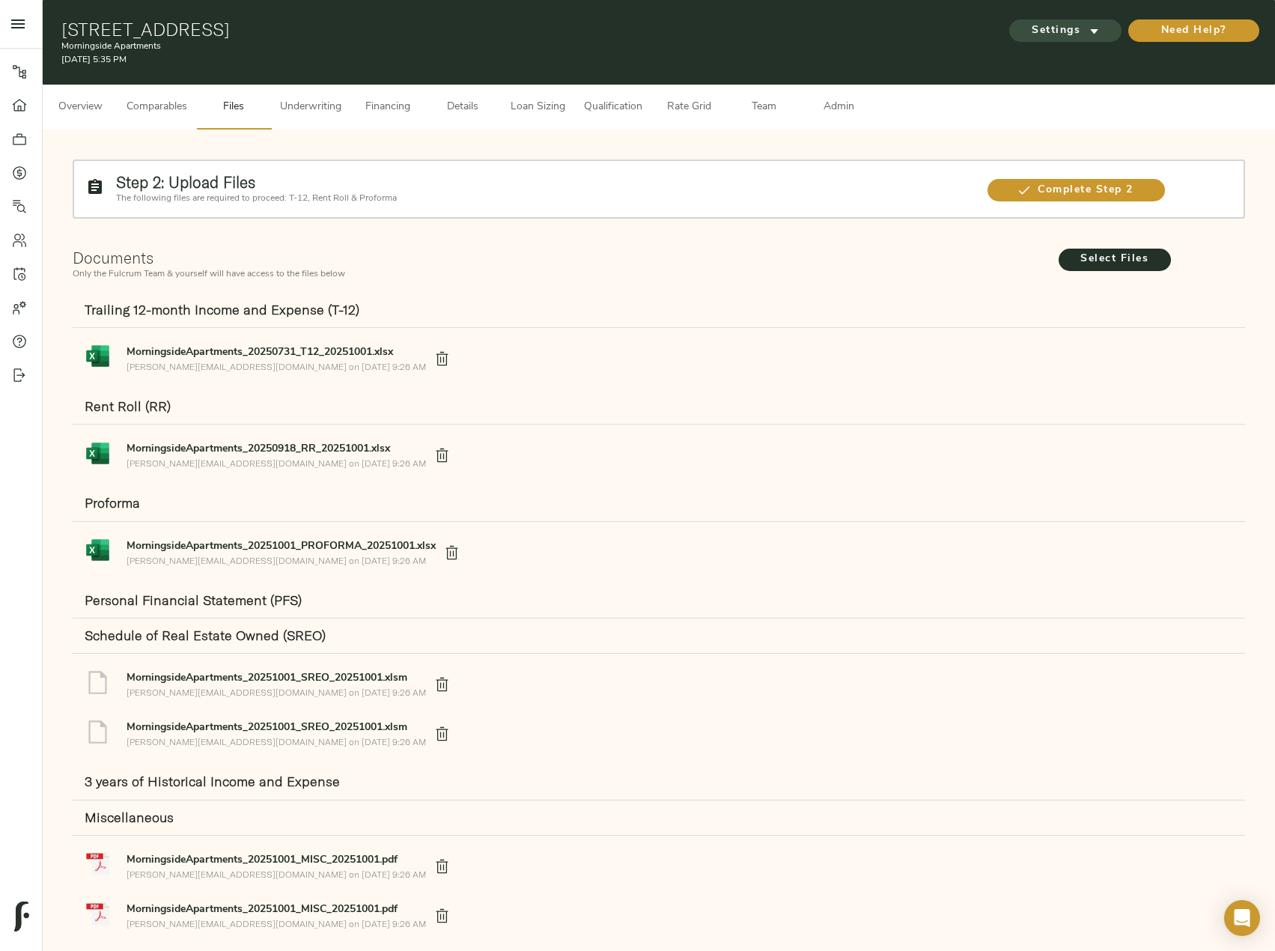
click at [1095, 22] on span "Settings" at bounding box center [1065, 31] width 82 height 19
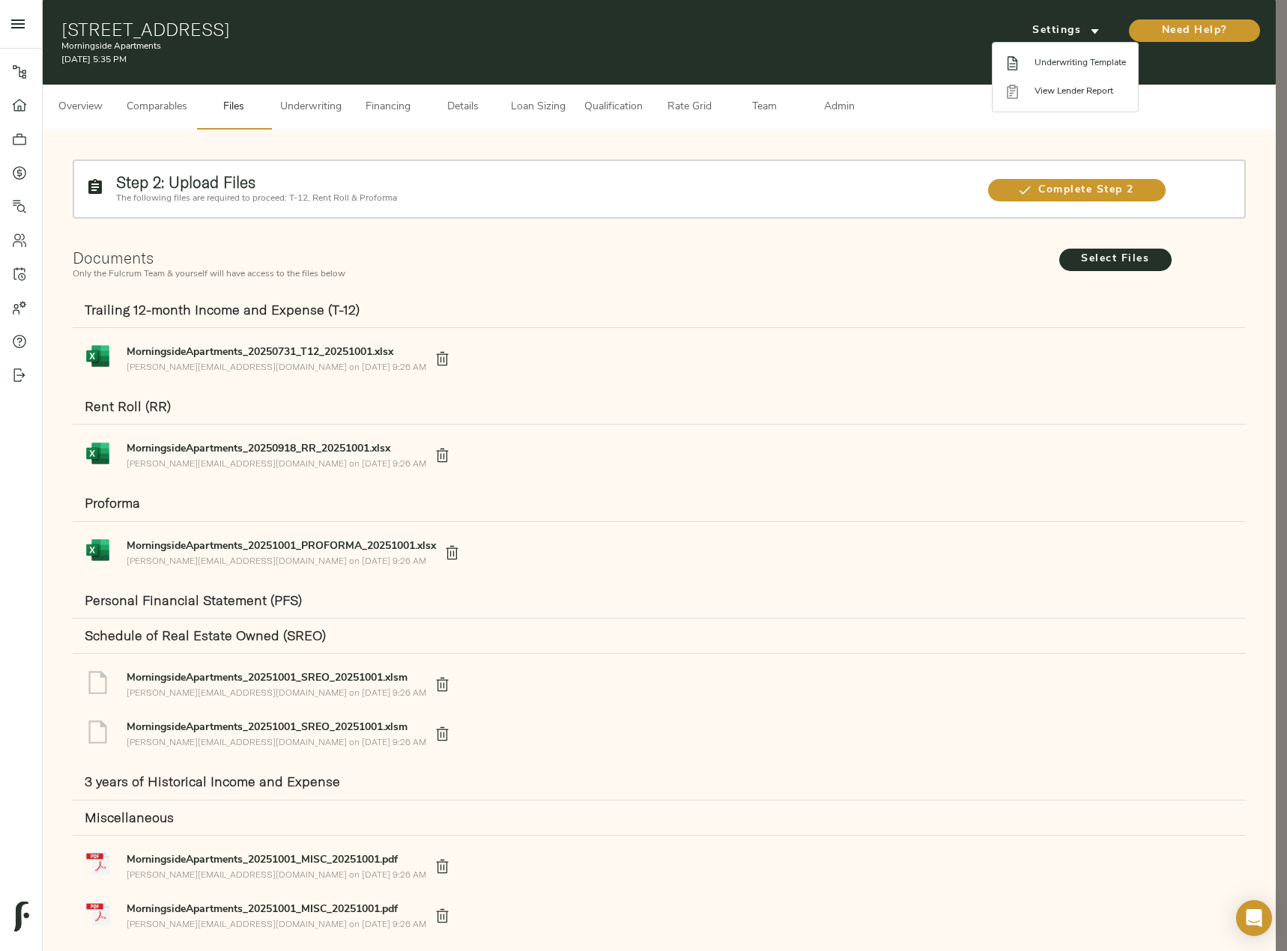
click at [1085, 57] on span "Underwriting Template" at bounding box center [1079, 62] width 91 height 13
